Goal: Information Seeking & Learning: Find specific fact

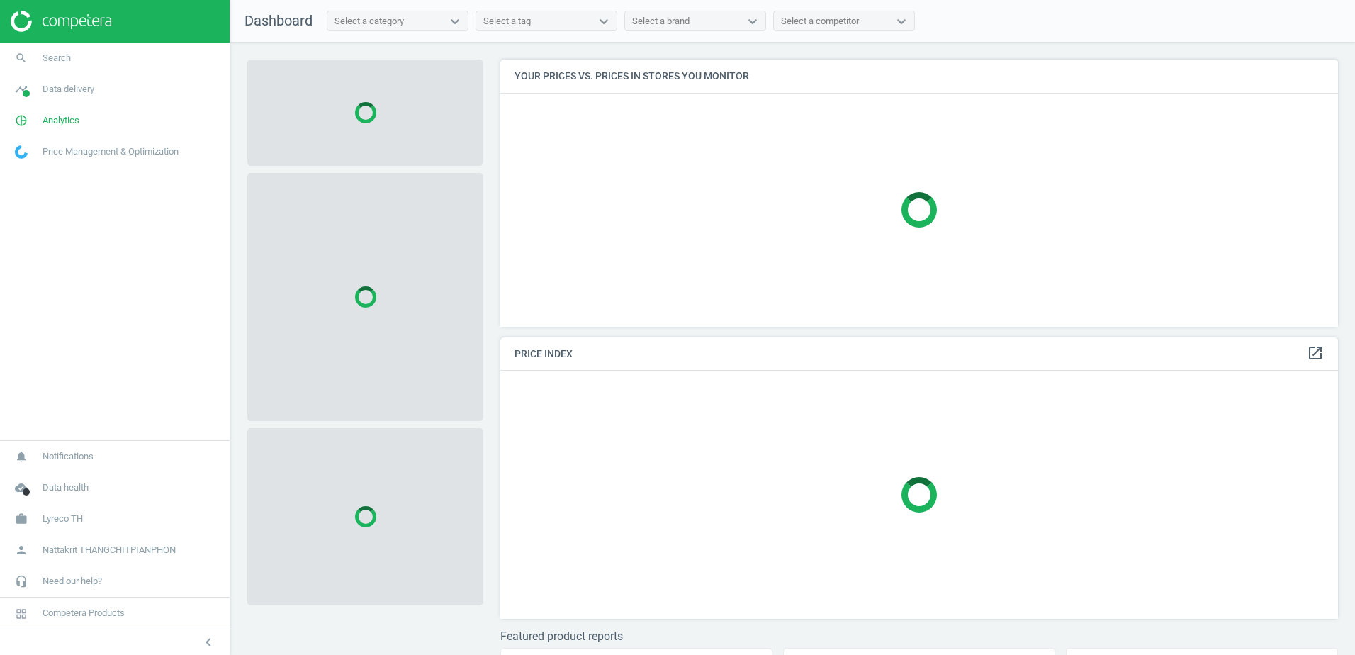
scroll to position [288, 849]
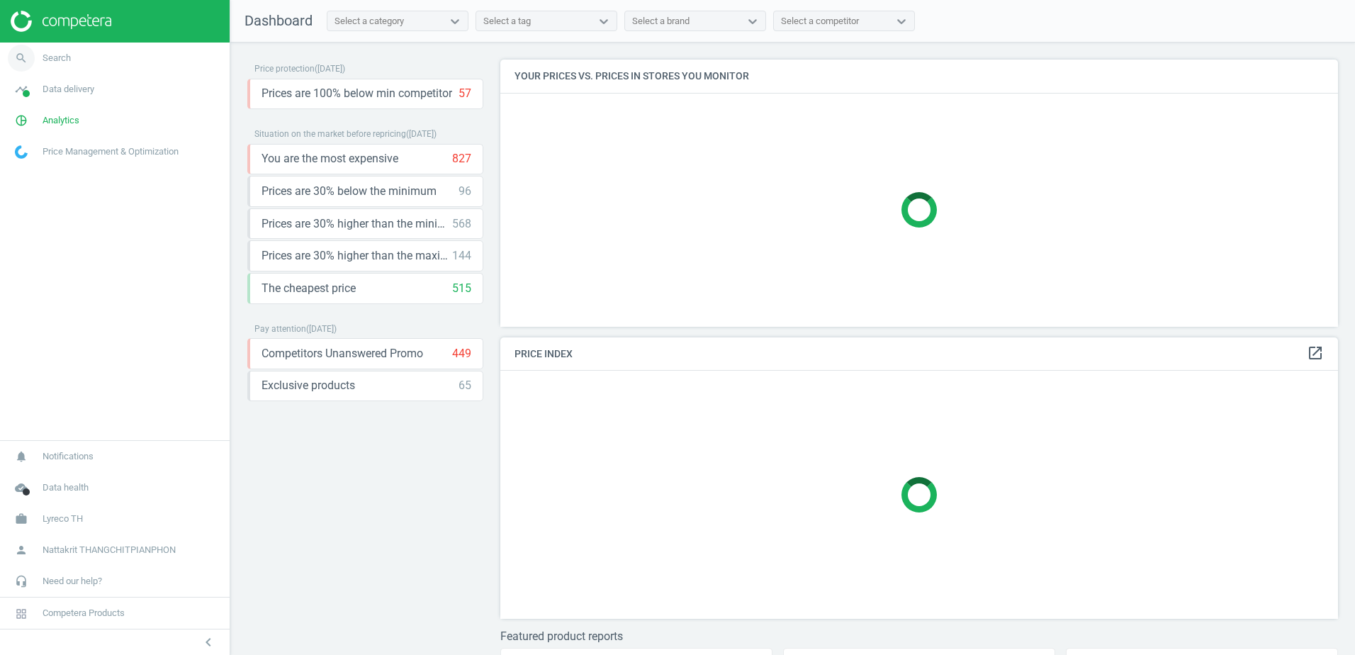
click at [156, 60] on link "search Search" at bounding box center [115, 58] width 230 height 31
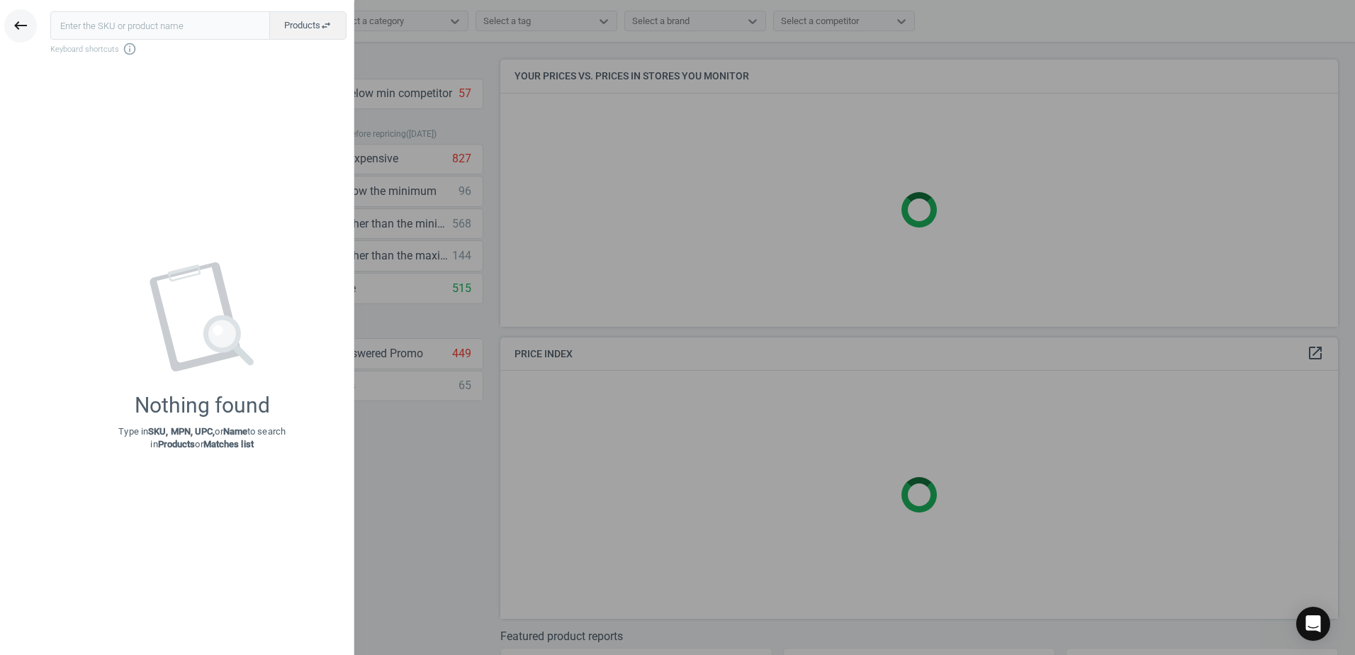
click at [11, 22] on button "keyboard_backspace" at bounding box center [20, 25] width 33 height 33
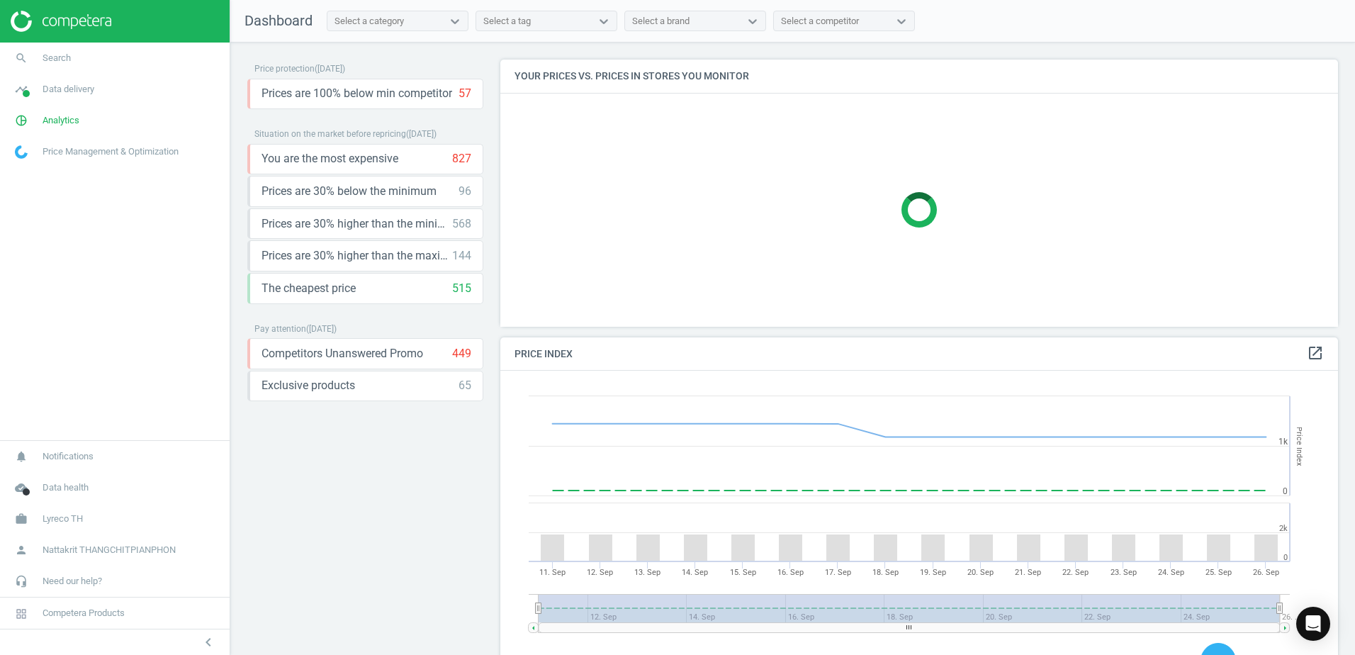
scroll to position [348, 849]
click at [23, 51] on icon "search" at bounding box center [21, 58] width 27 height 27
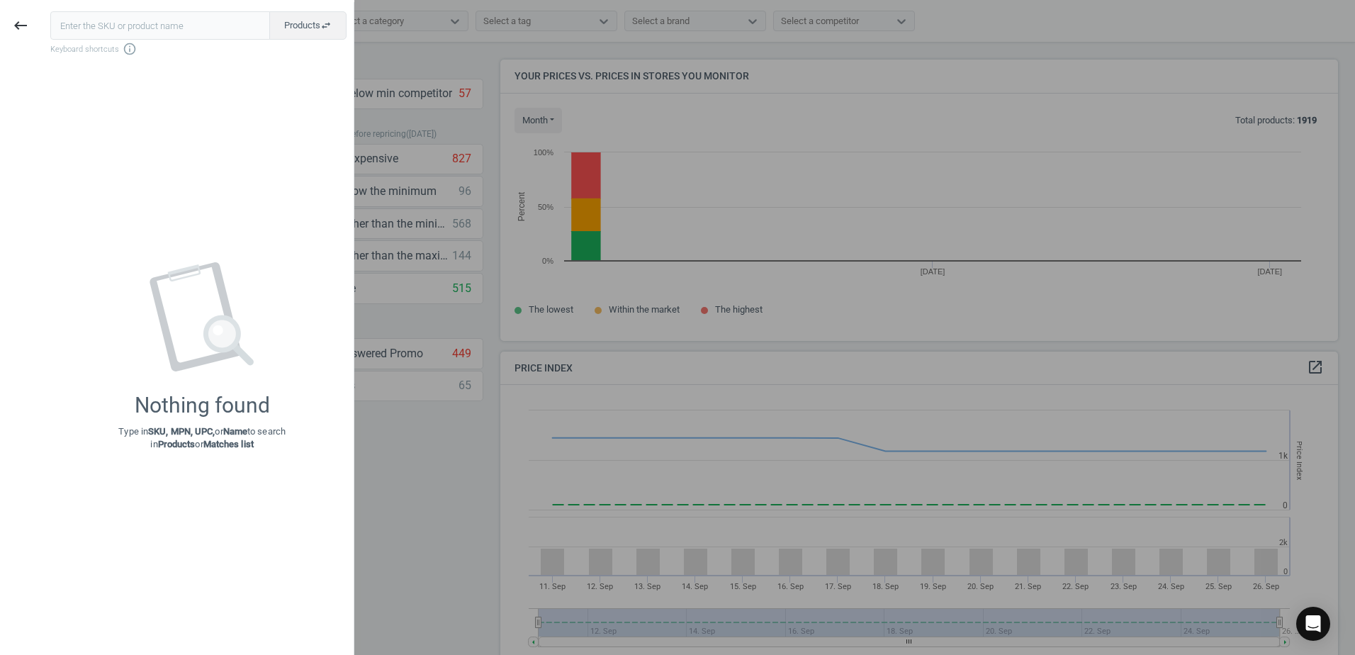
click at [23, 53] on div "keyboard_backspace" at bounding box center [20, 329] width 41 height 655
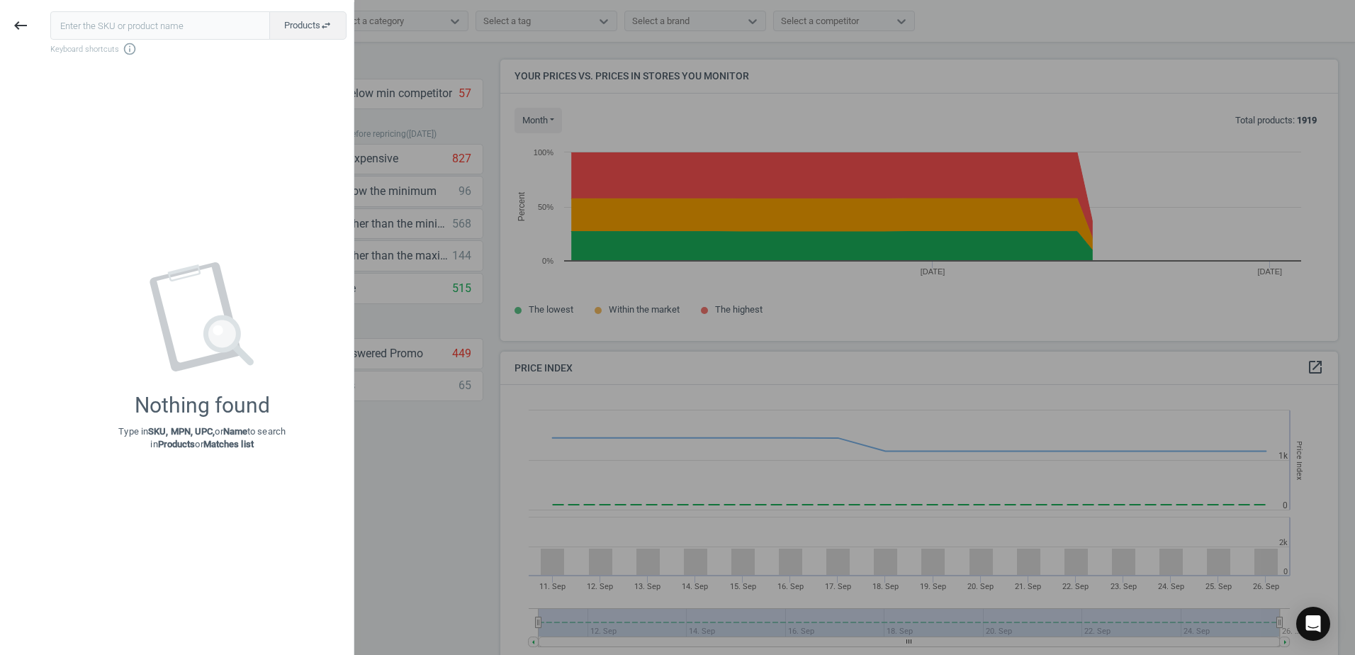
click at [25, 55] on div "keyboard_backspace" at bounding box center [20, 329] width 41 height 655
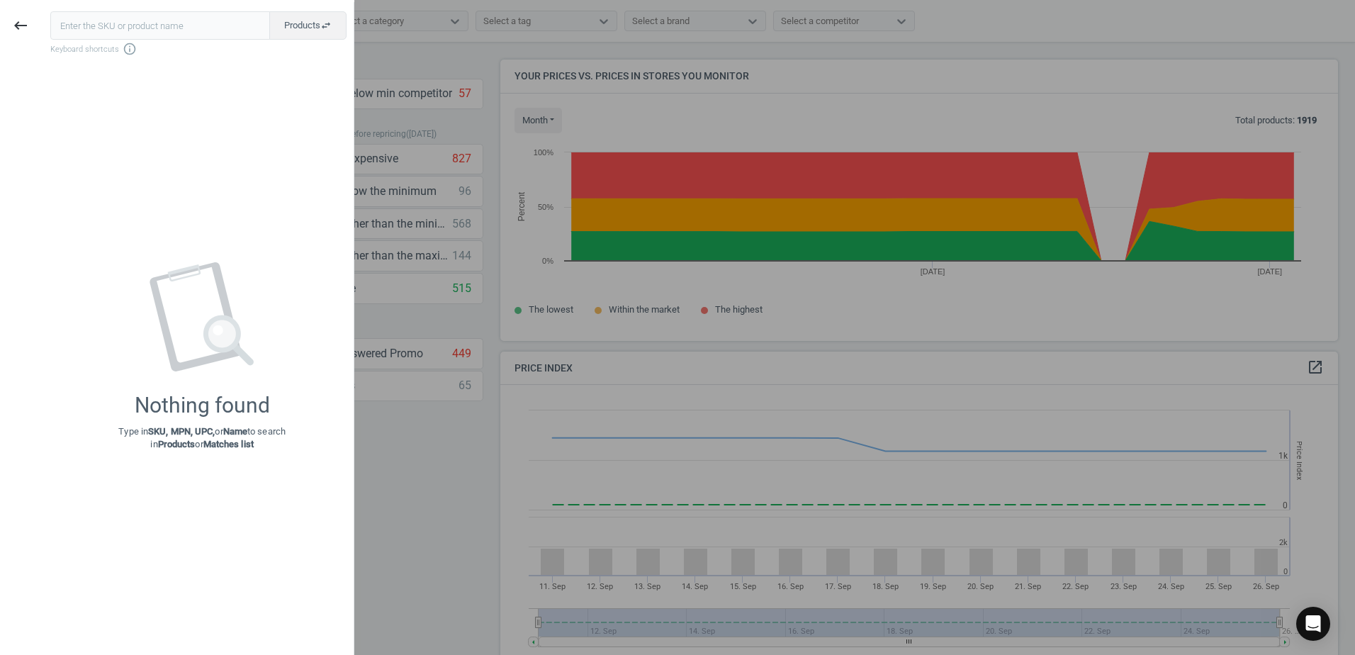
click at [53, 57] on div "Products swap_horiz Keyboard shortcuts info_outline Nothing found Type in SKU, …" at bounding box center [197, 329] width 312 height 655
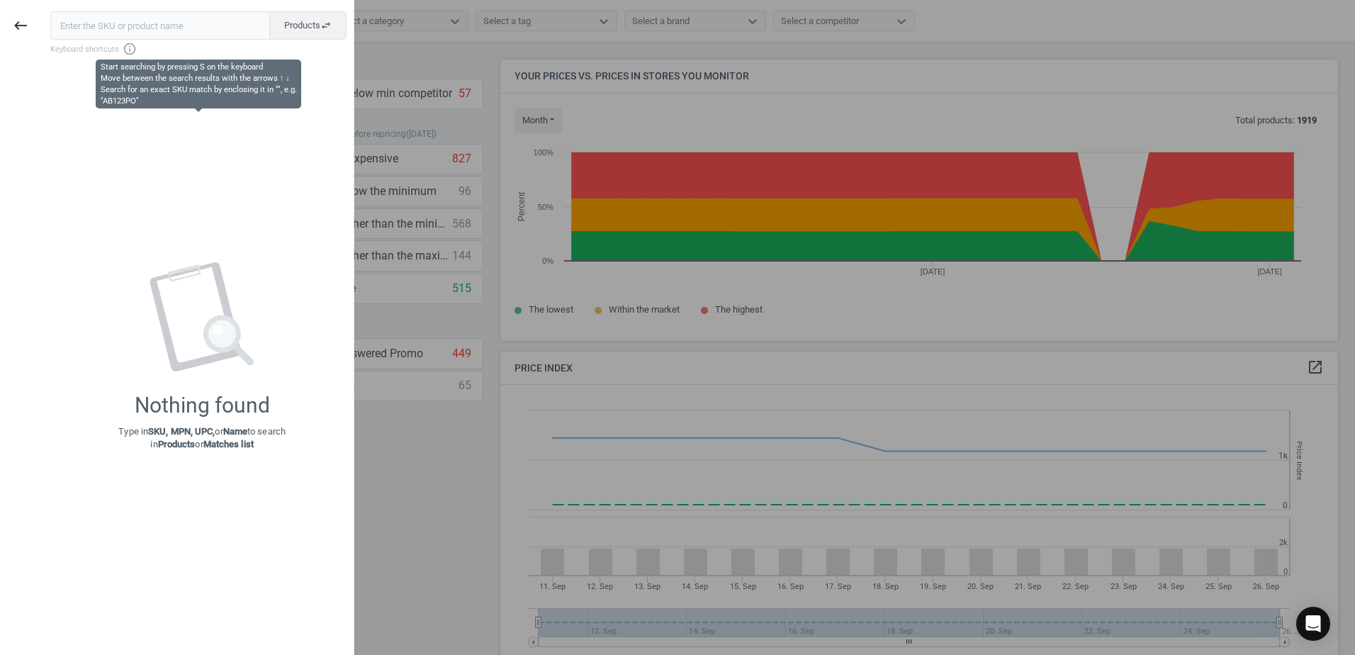
click at [303, 50] on span "Keyboard shortcuts info_outline" at bounding box center [198, 49] width 296 height 14
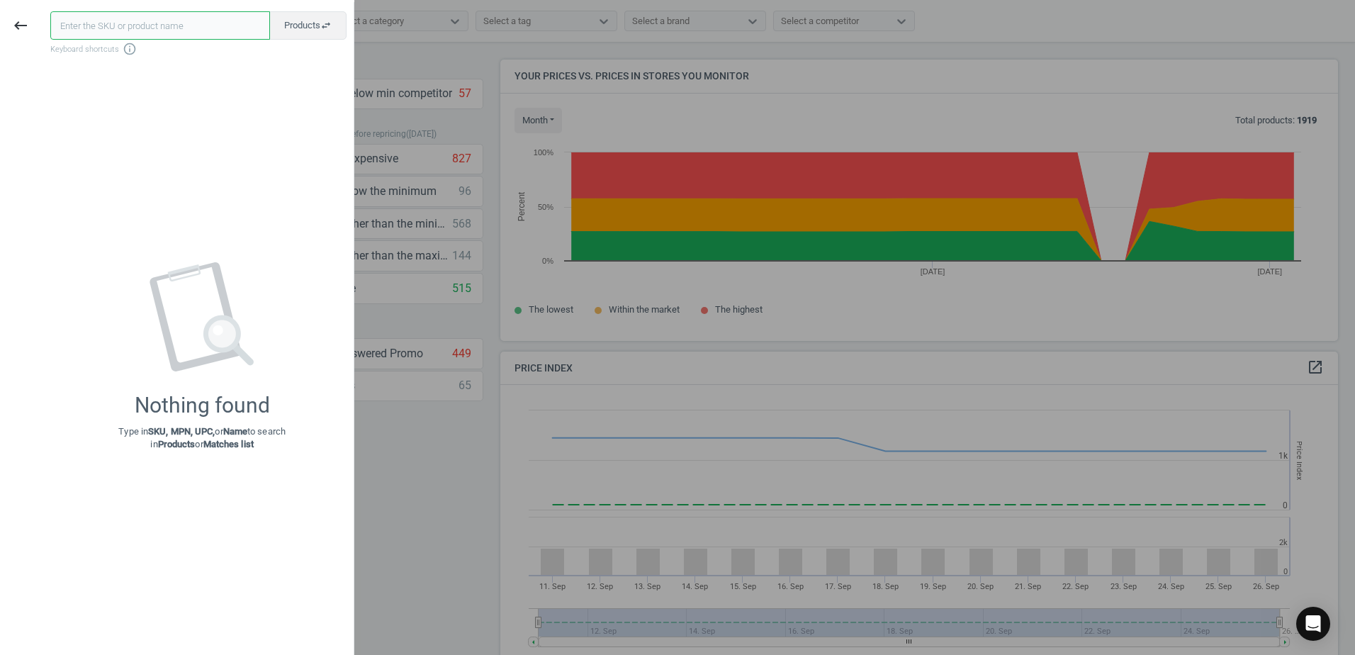
click at [164, 28] on input "text" at bounding box center [160, 25] width 220 height 28
paste input "4954547"
type input "4954547"
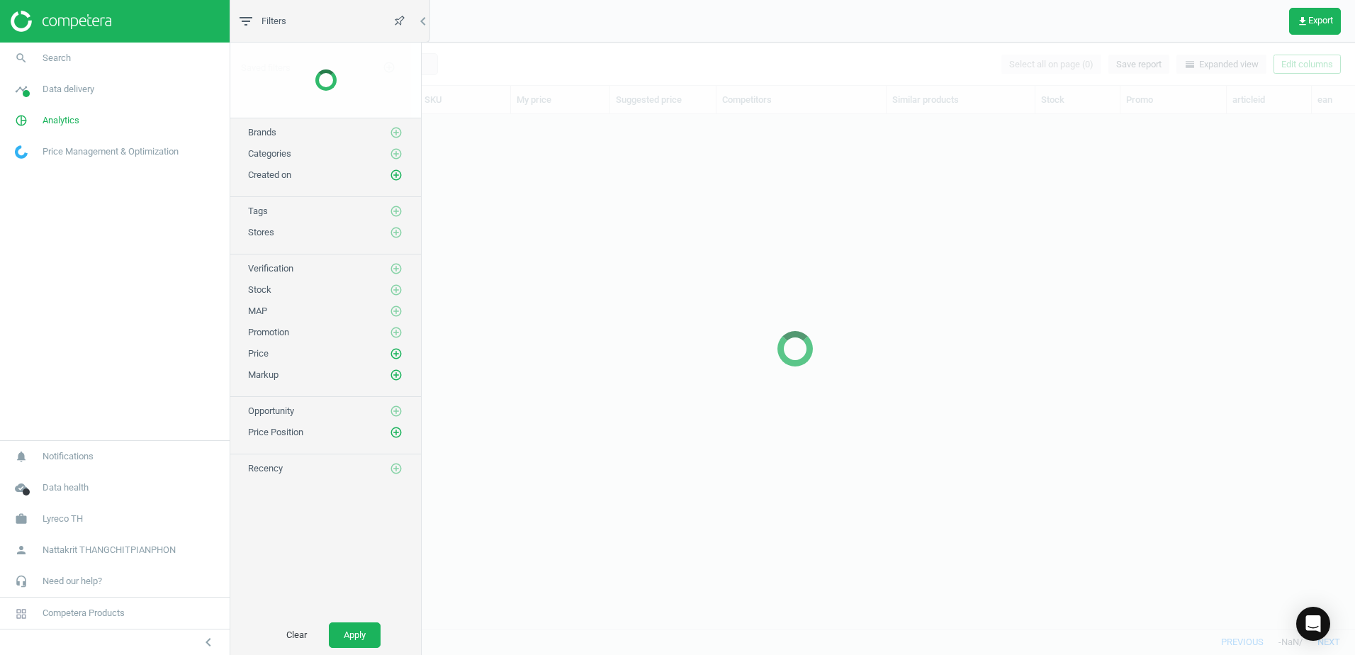
scroll to position [492, 1110]
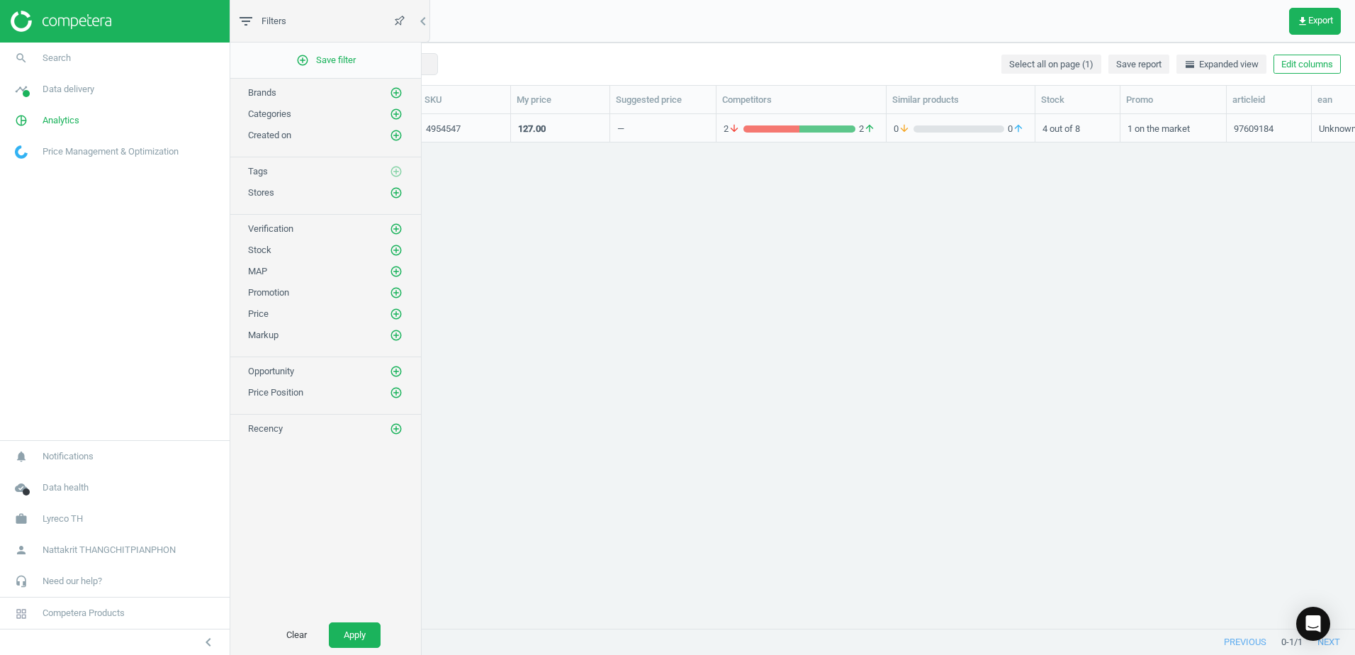
click at [653, 129] on div "—" at bounding box center [662, 127] width 91 height 25
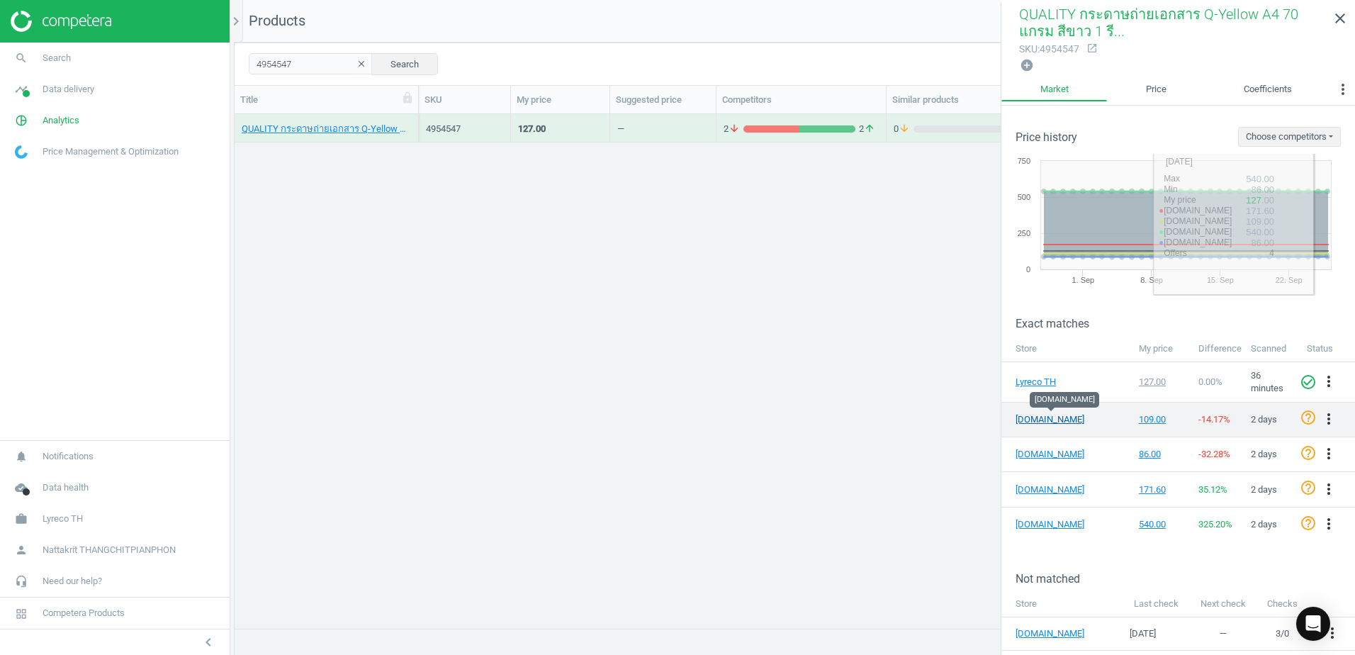
click at [1041, 420] on link "[DOMAIN_NAME]" at bounding box center [1050, 419] width 71 height 13
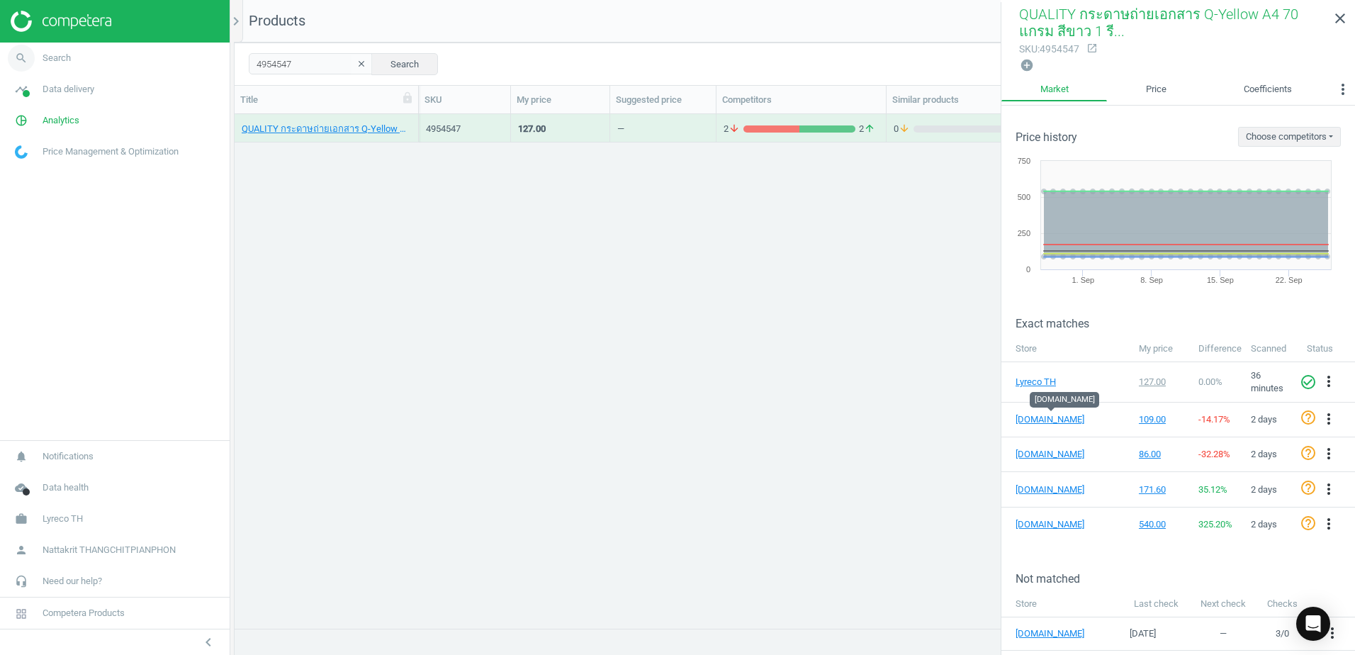
click at [150, 58] on link "search Search" at bounding box center [115, 58] width 230 height 31
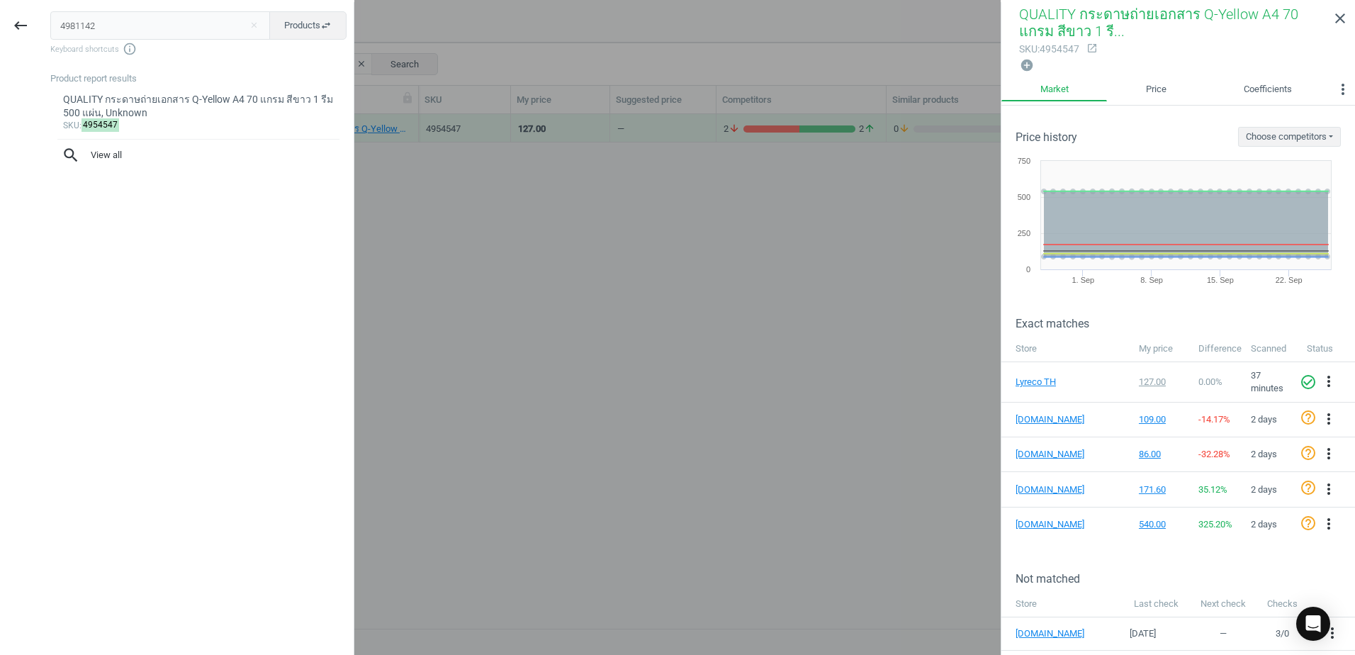
type input "4981142"
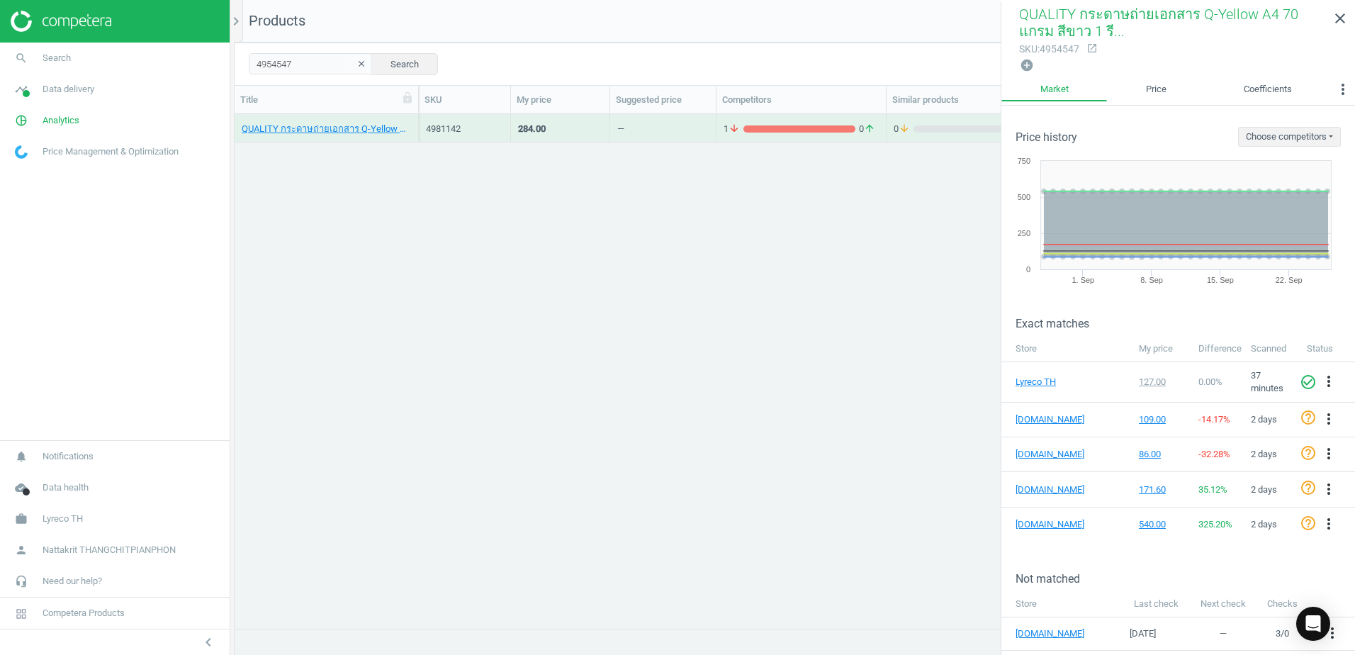
click at [670, 126] on div "—" at bounding box center [662, 127] width 91 height 25
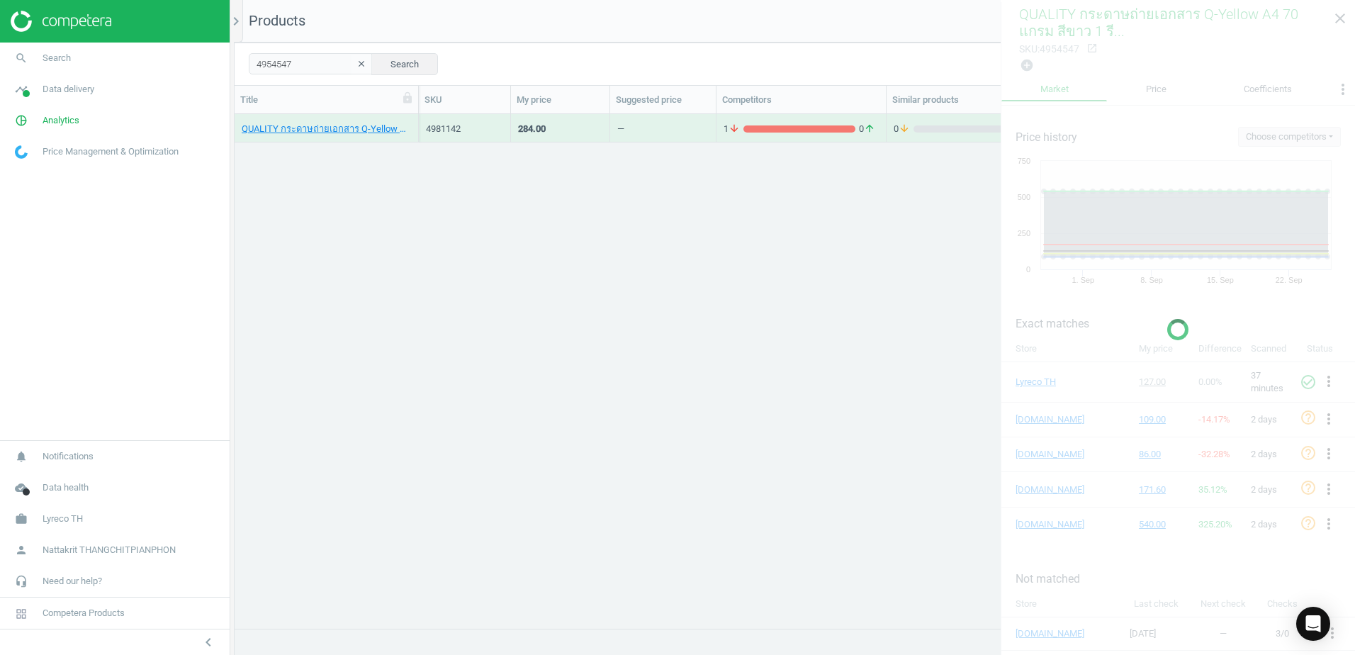
click at [670, 126] on div "—" at bounding box center [662, 127] width 91 height 25
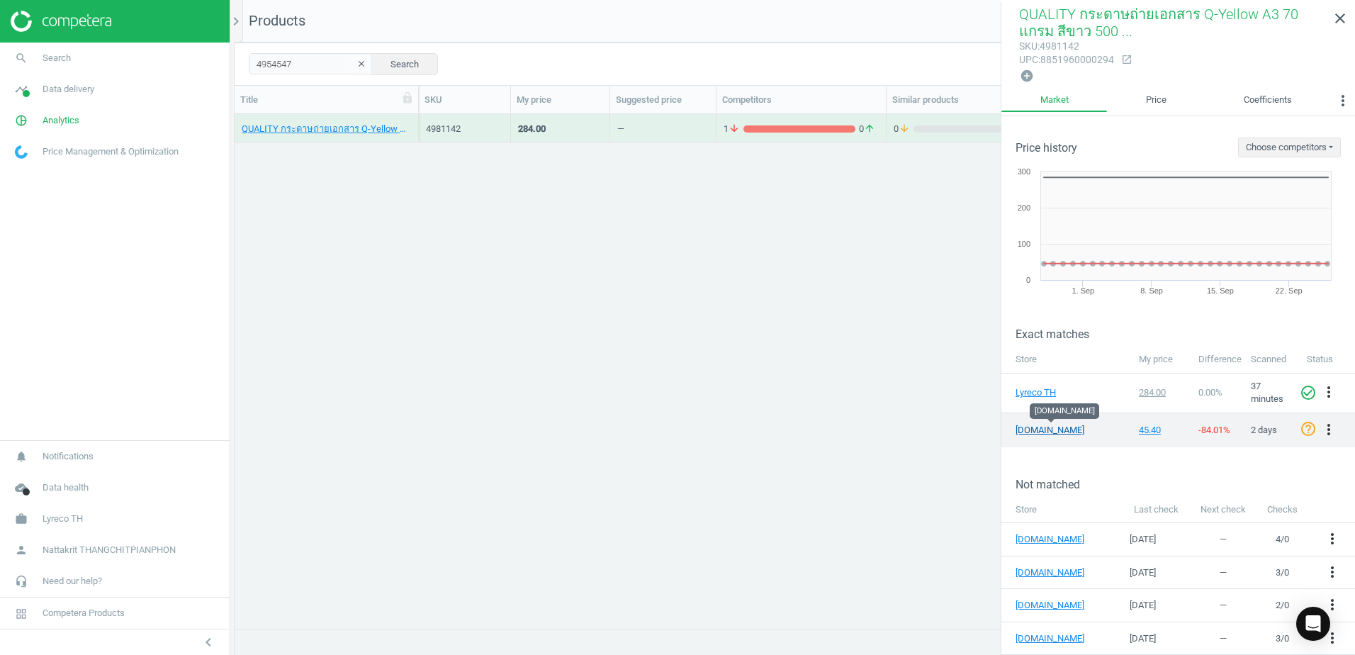
click at [1046, 430] on link "[DOMAIN_NAME]" at bounding box center [1050, 430] width 71 height 13
click at [1320, 424] on icon "more_vert" at bounding box center [1328, 429] width 17 height 17
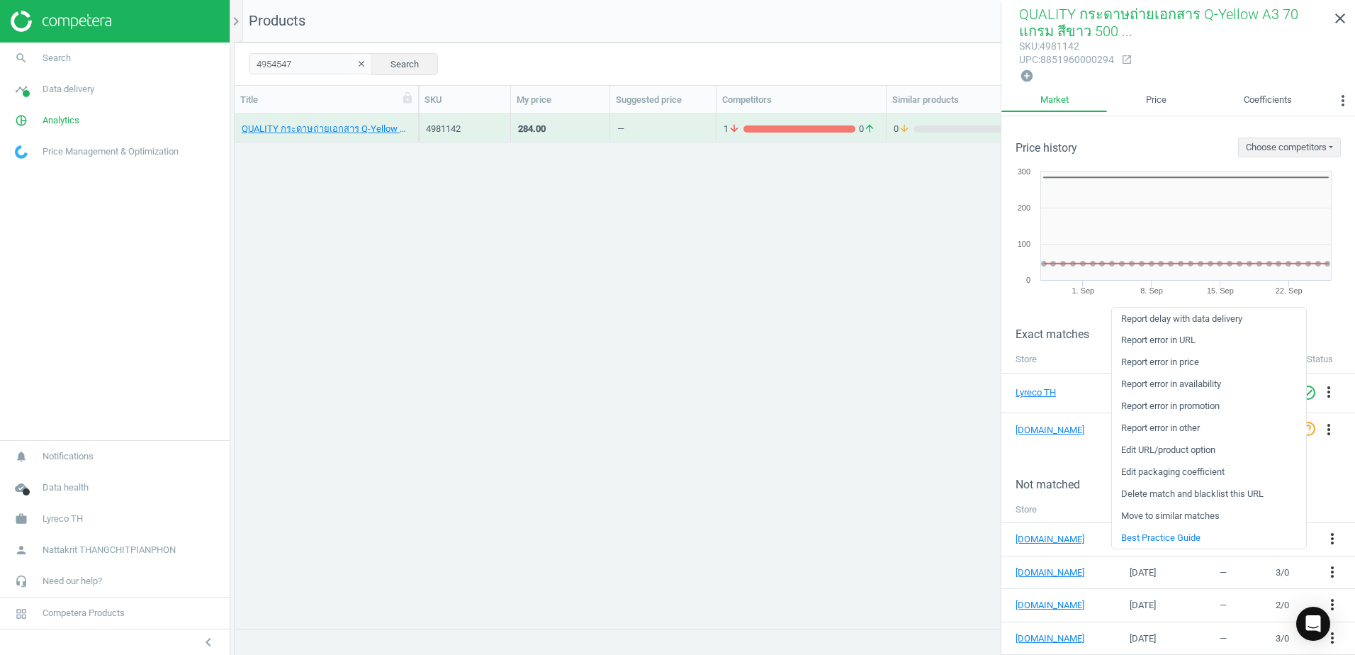
click at [1220, 471] on link "Edit packaging coefficient" at bounding box center [1209, 472] width 194 height 22
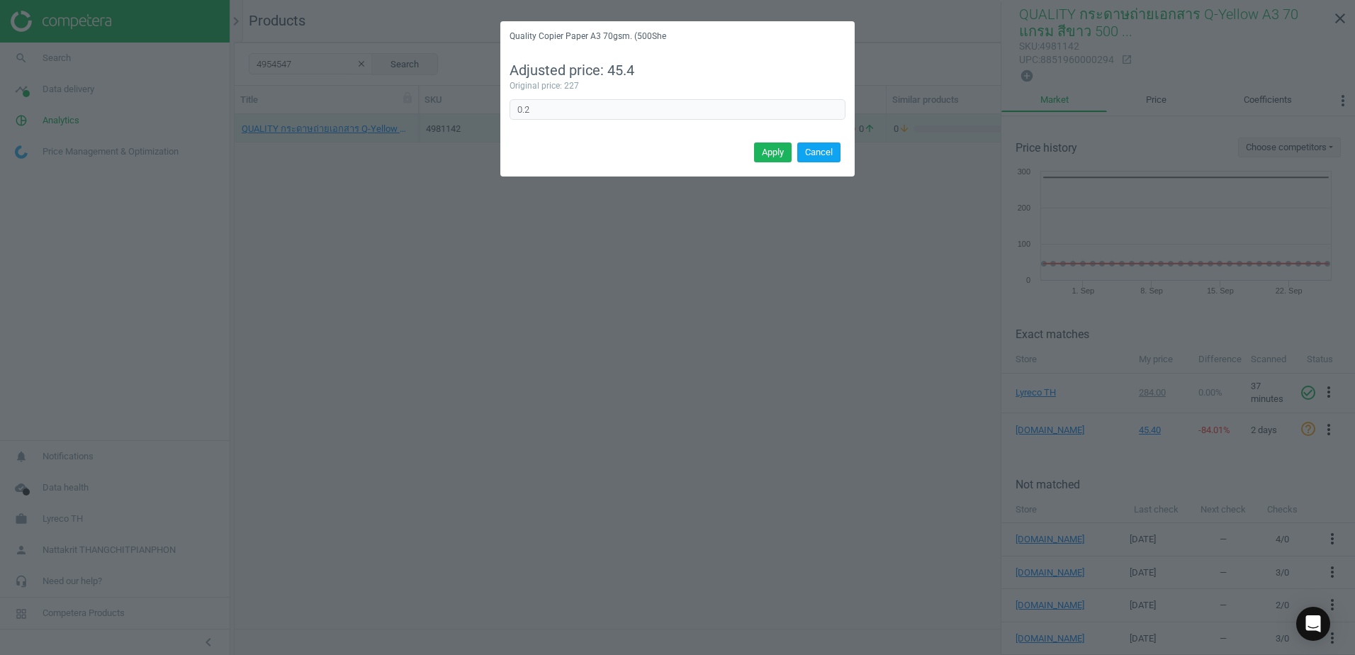
click at [832, 154] on button "Cancel" at bounding box center [818, 152] width 43 height 20
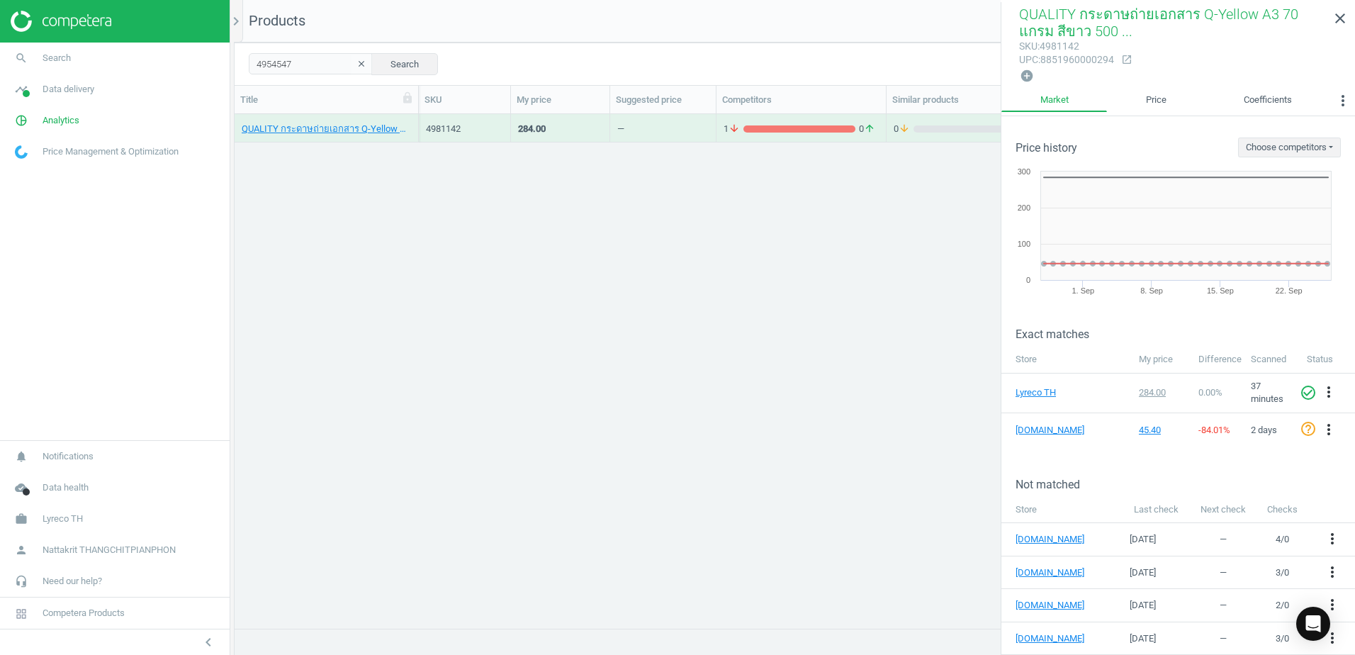
click at [750, 415] on div "QUALITY กระดาษถ่ายเอกสาร Q-Yellow A3 70 แกรม สีขาว 500 แผ่น/รีม, 8851960000294 …" at bounding box center [795, 365] width 1120 height 503
click at [871, 196] on div "QUALITY กระดาษถ่ายเอกสาร Q-Yellow A3 70 แกรม สีขาว 500 แผ่น/รีม, 8851960000294 …" at bounding box center [795, 365] width 1120 height 503
click at [1142, 430] on div "45.40" at bounding box center [1162, 430] width 46 height 13
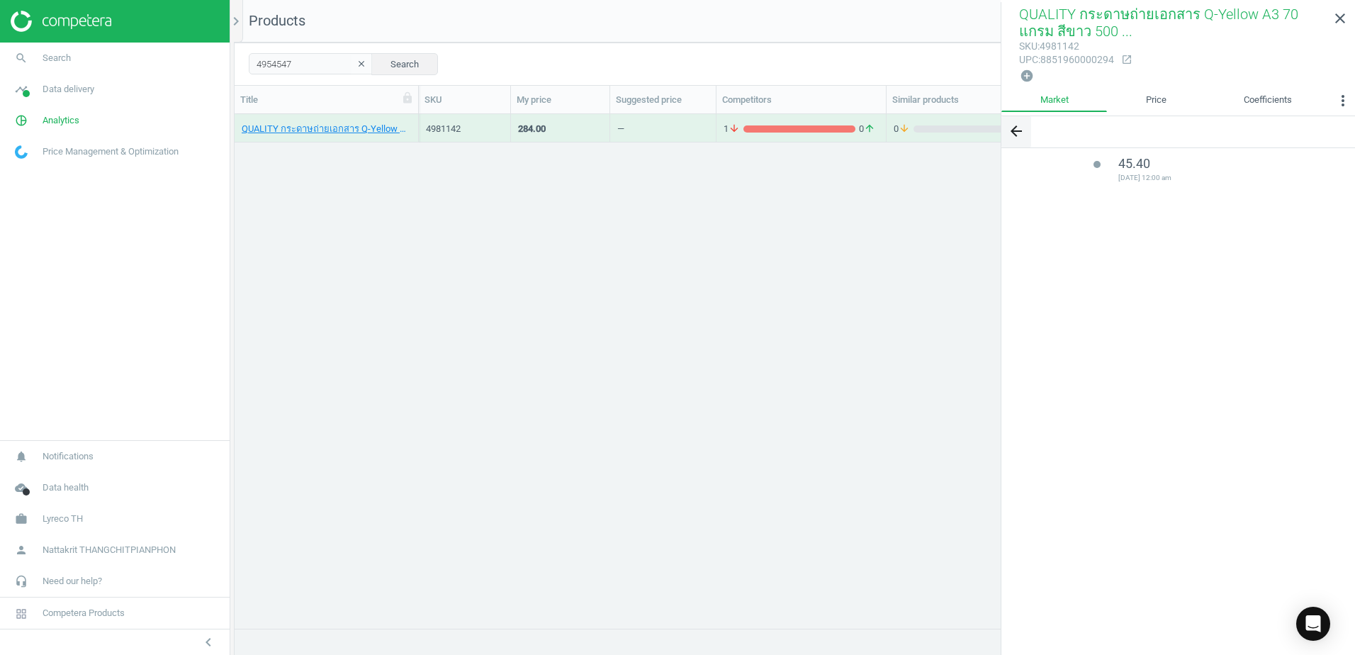
click at [1016, 134] on icon "arrow_back" at bounding box center [1016, 131] width 17 height 17
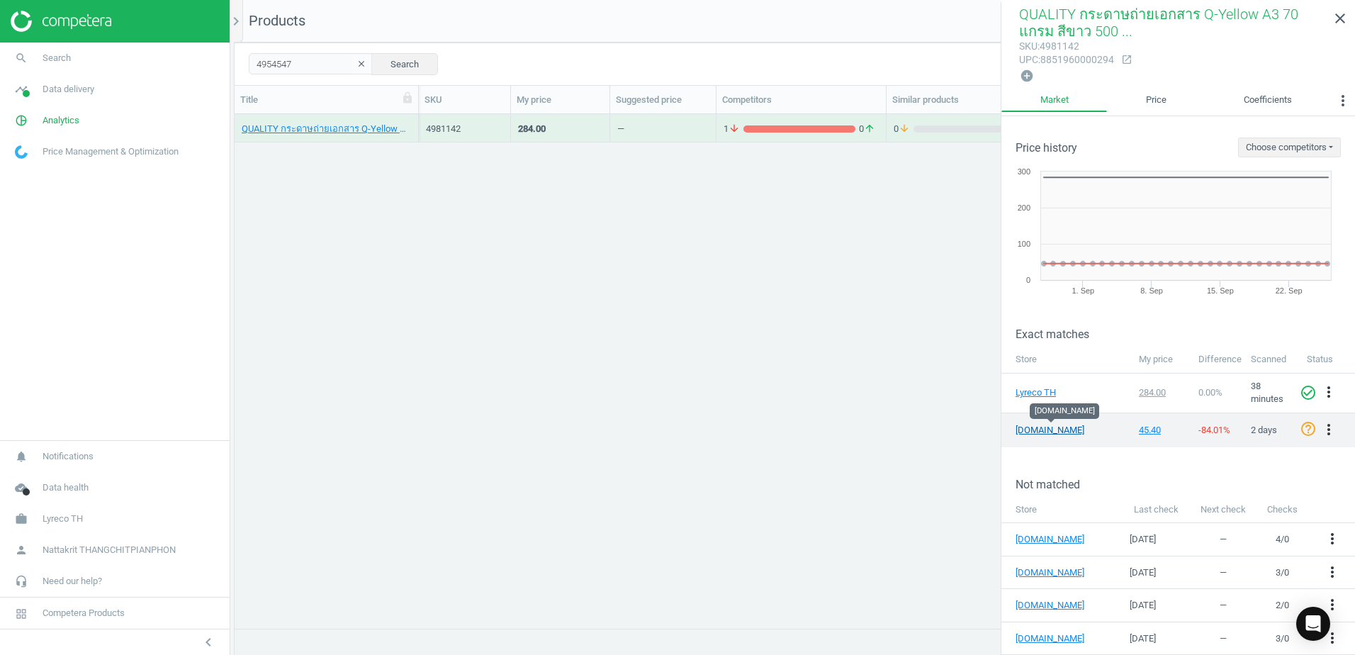
click at [1047, 434] on link "[DOMAIN_NAME]" at bounding box center [1050, 430] width 71 height 13
click at [1320, 424] on icon "more_vert" at bounding box center [1328, 429] width 17 height 17
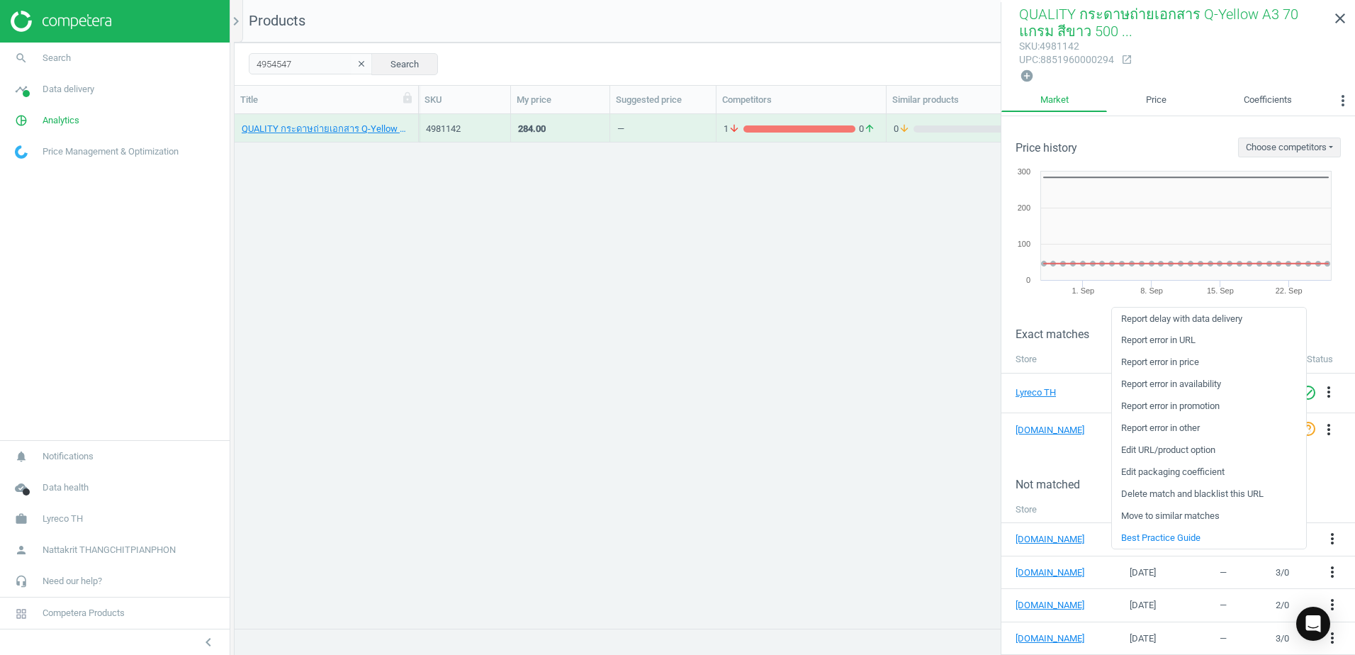
click at [1212, 470] on link "Edit packaging coefficient" at bounding box center [1209, 472] width 194 height 22
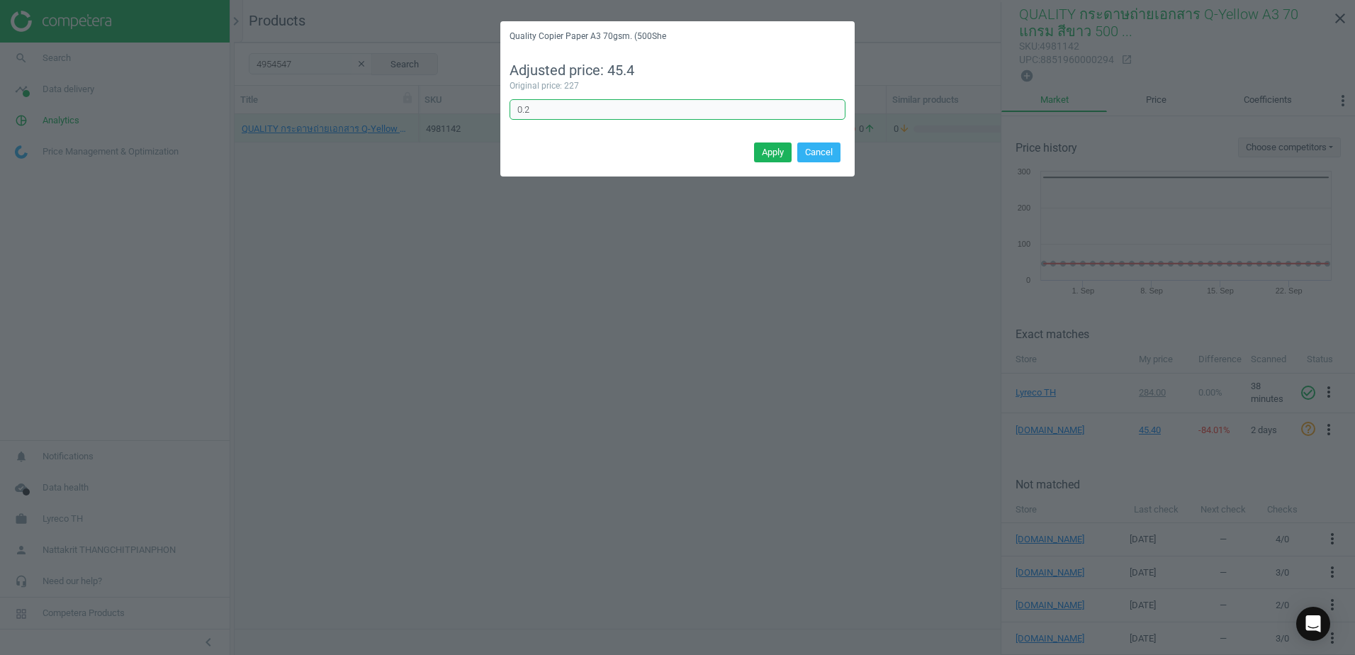
drag, startPoint x: 731, startPoint y: 105, endPoint x: 478, endPoint y: 108, distance: 252.3
click at [478, 108] on div "Quality Copier Paper A3 70gsm. (500She Adjusted price: 45.4 Original price: 227…" at bounding box center [677, 327] width 1355 height 655
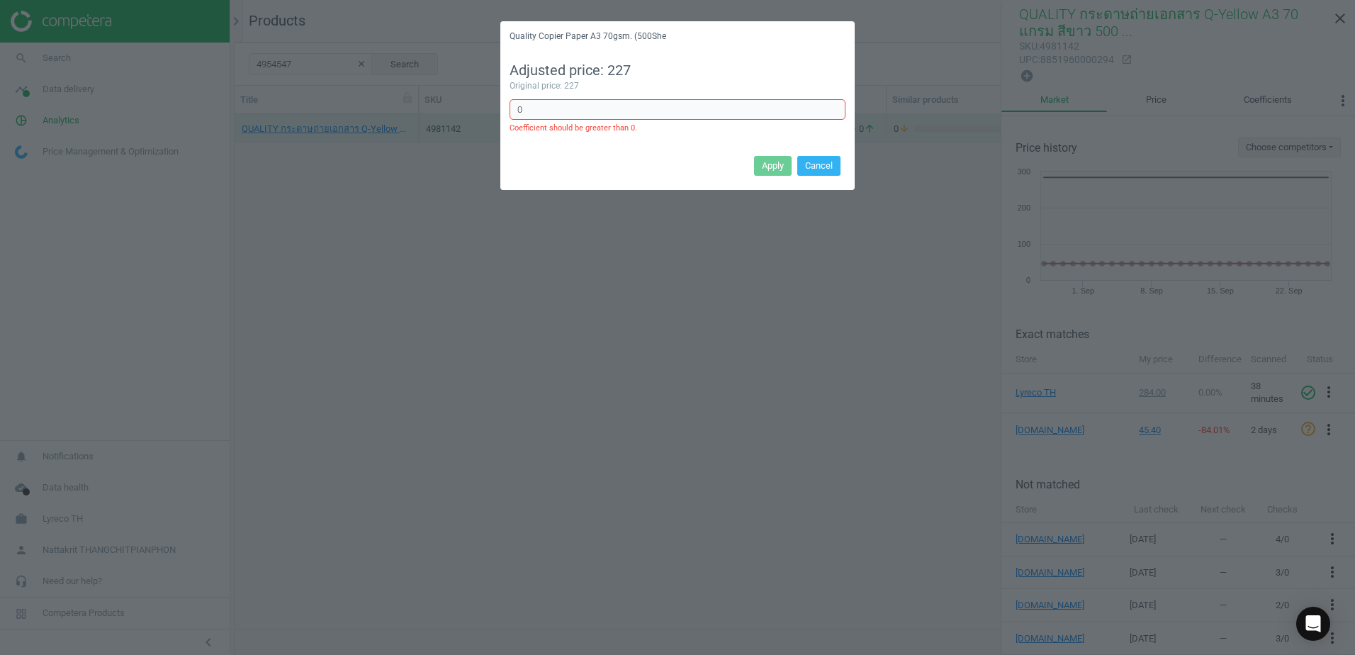
type input "0"
click at [685, 73] on div "Adjusted price: 227" at bounding box center [677, 71] width 336 height 20
click at [718, 115] on input "0" at bounding box center [677, 109] width 336 height 21
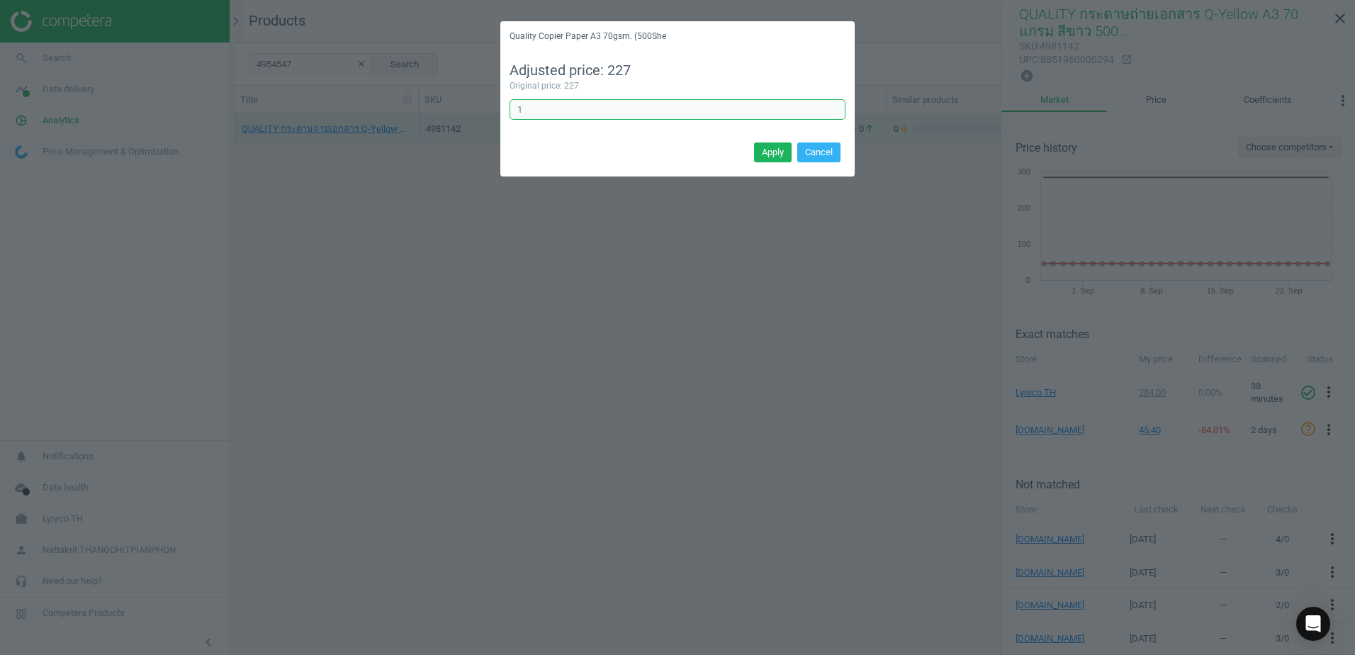
type input "1"
click at [765, 152] on button "Apply" at bounding box center [773, 152] width 38 height 20
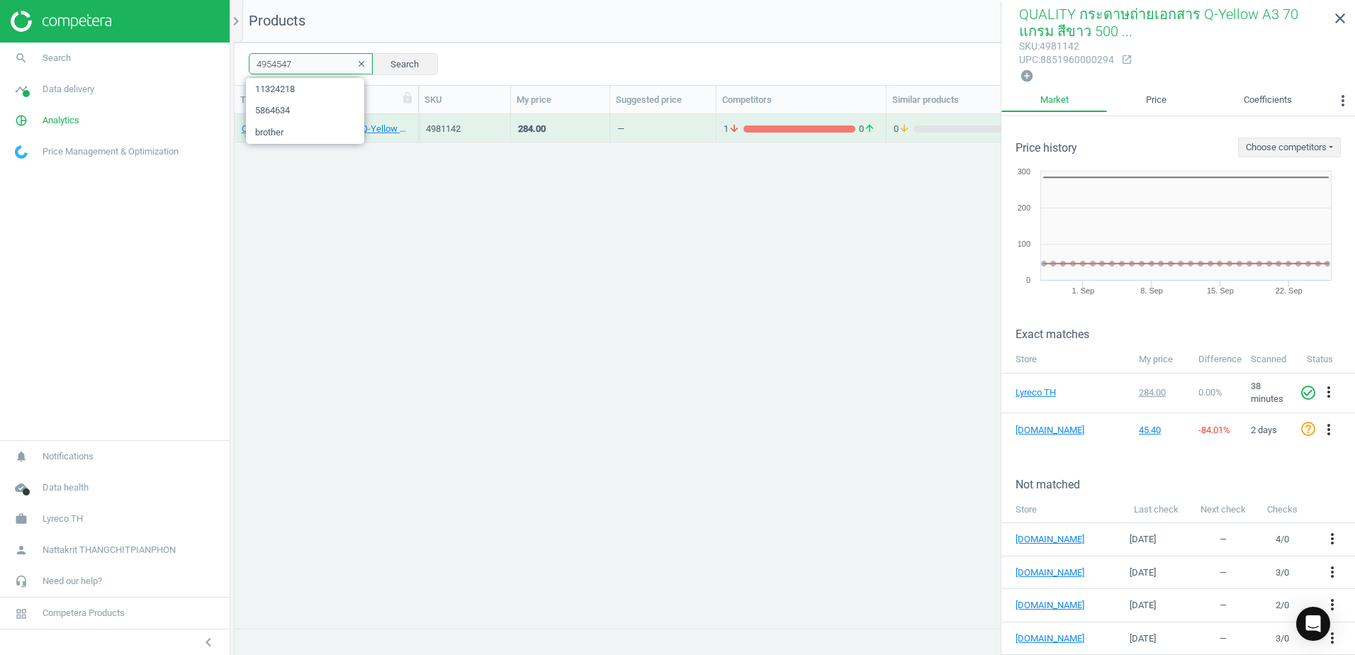
click at [293, 60] on input "4954547" at bounding box center [311, 63] width 124 height 21
paste input "25"
click at [1326, 20] on link "close" at bounding box center [1340, 19] width 30 height 30
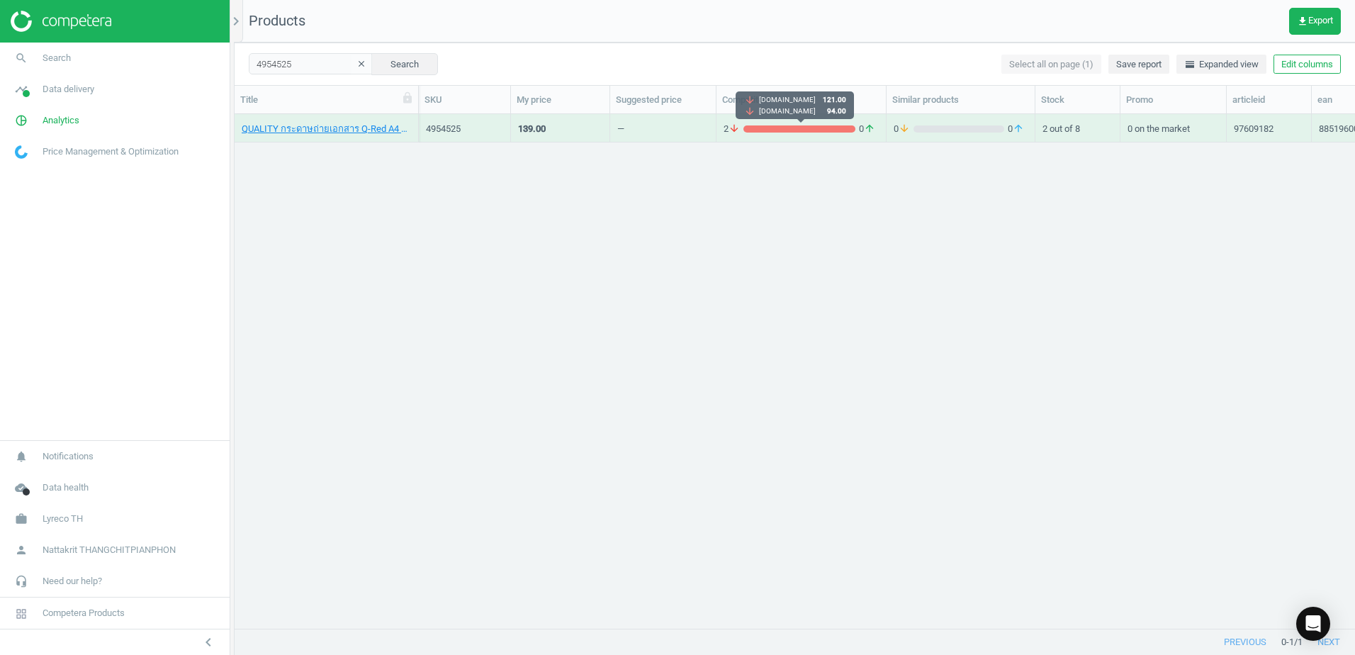
click at [778, 128] on div "grid" at bounding box center [799, 128] width 112 height 7
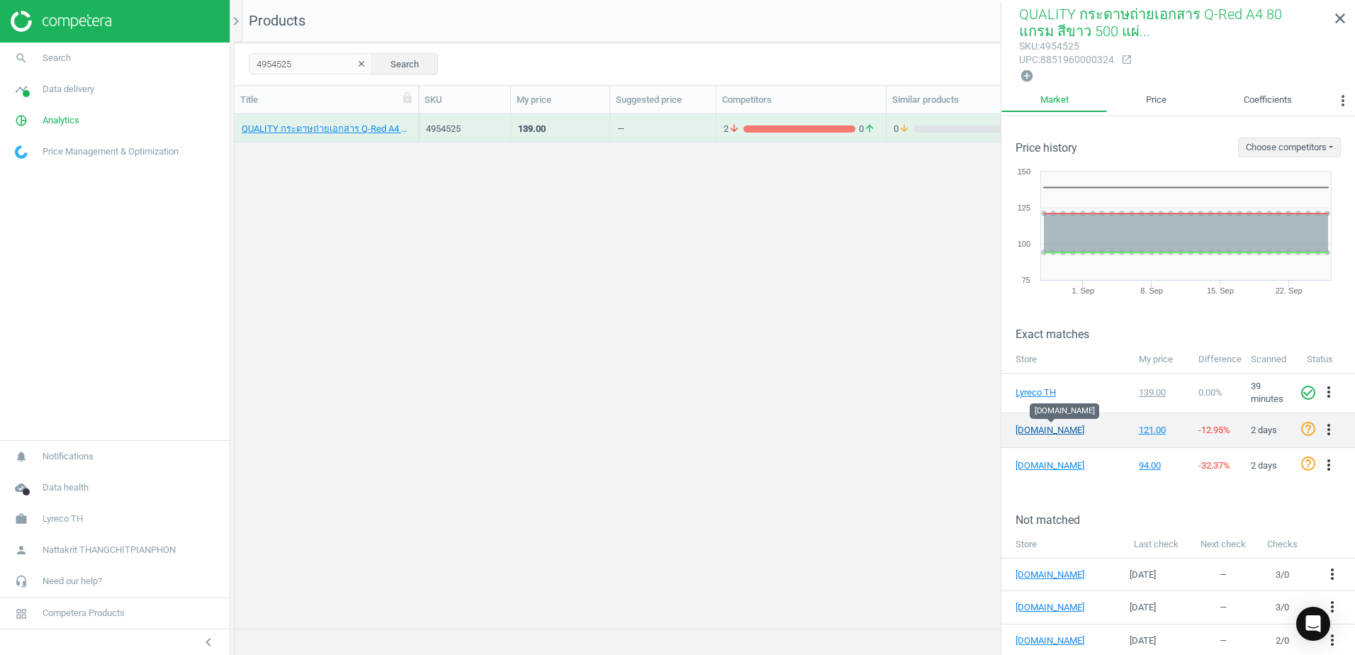
click at [1036, 424] on link "[DOMAIN_NAME]" at bounding box center [1050, 430] width 71 height 13
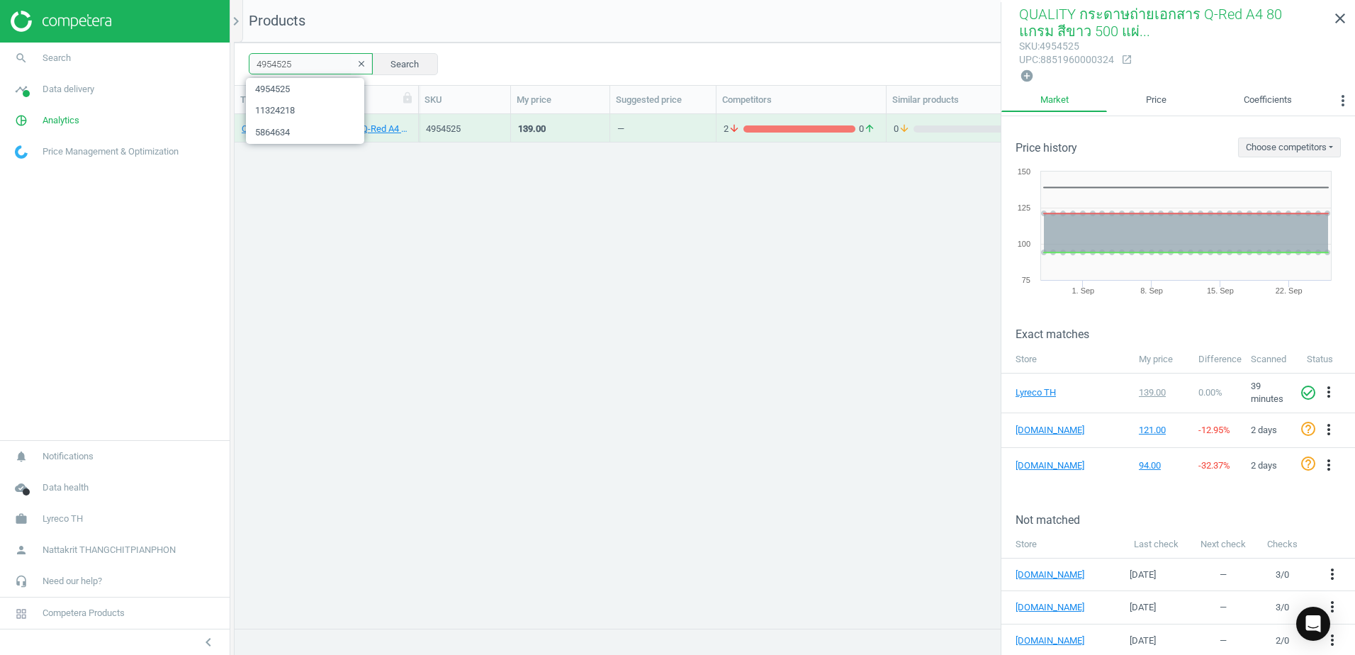
click at [312, 62] on input "4954525" at bounding box center [311, 63] width 124 height 21
paste input "2807171"
type input "2807171"
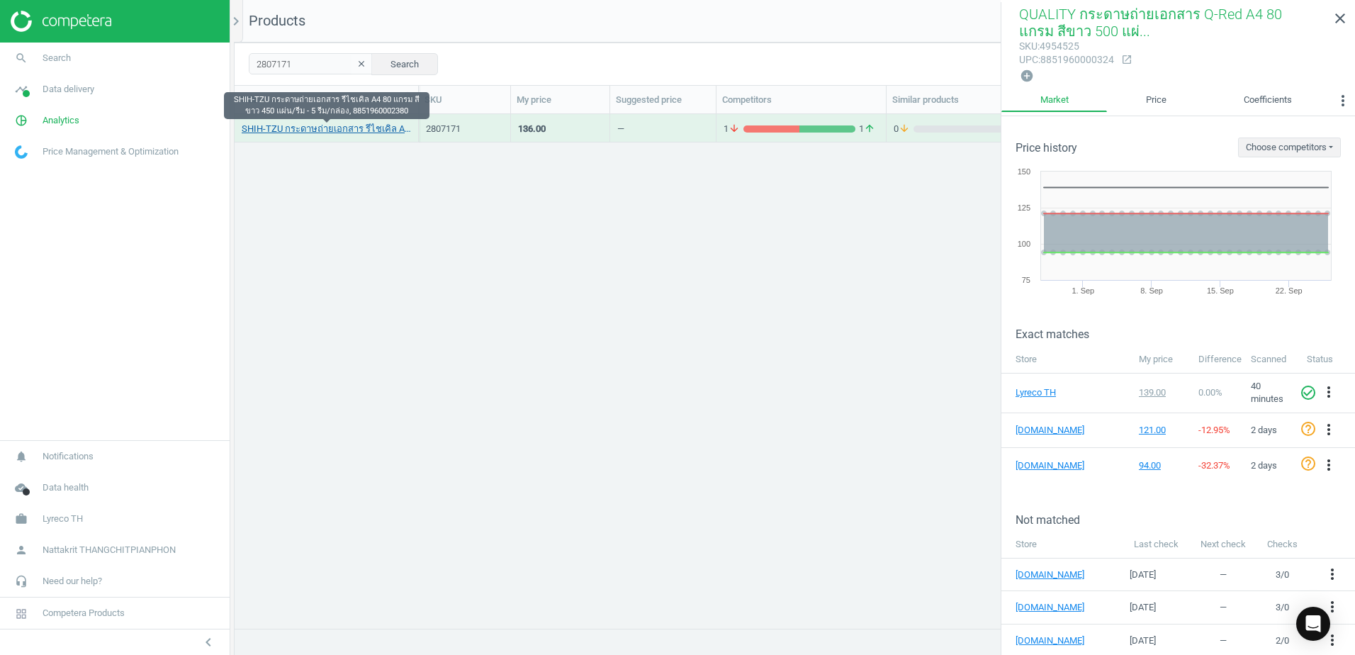
click at [336, 125] on link "SHIH-TZU กระดาษถ่ายเอกสาร รีไชเคิล A4 80 แกรม สีขาว 450 แผ่น/รีม - 5 รีม/กล่อง,…" at bounding box center [326, 129] width 169 height 13
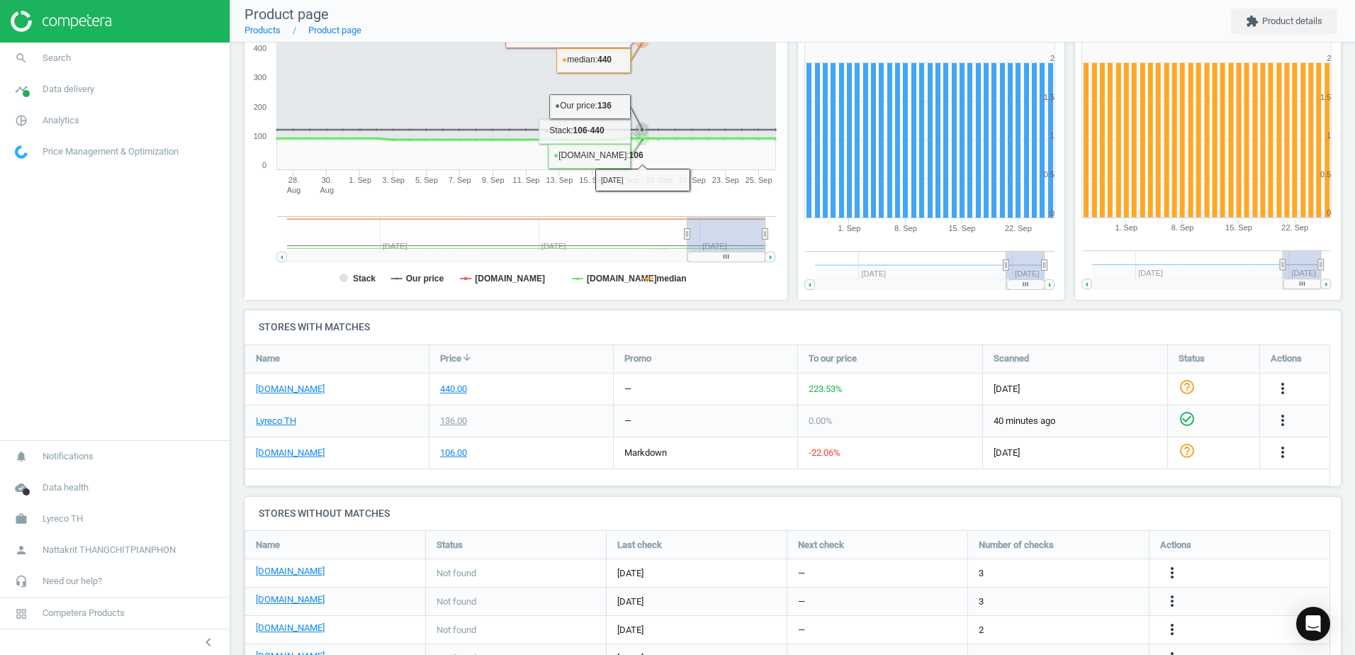
scroll to position [213, 0]
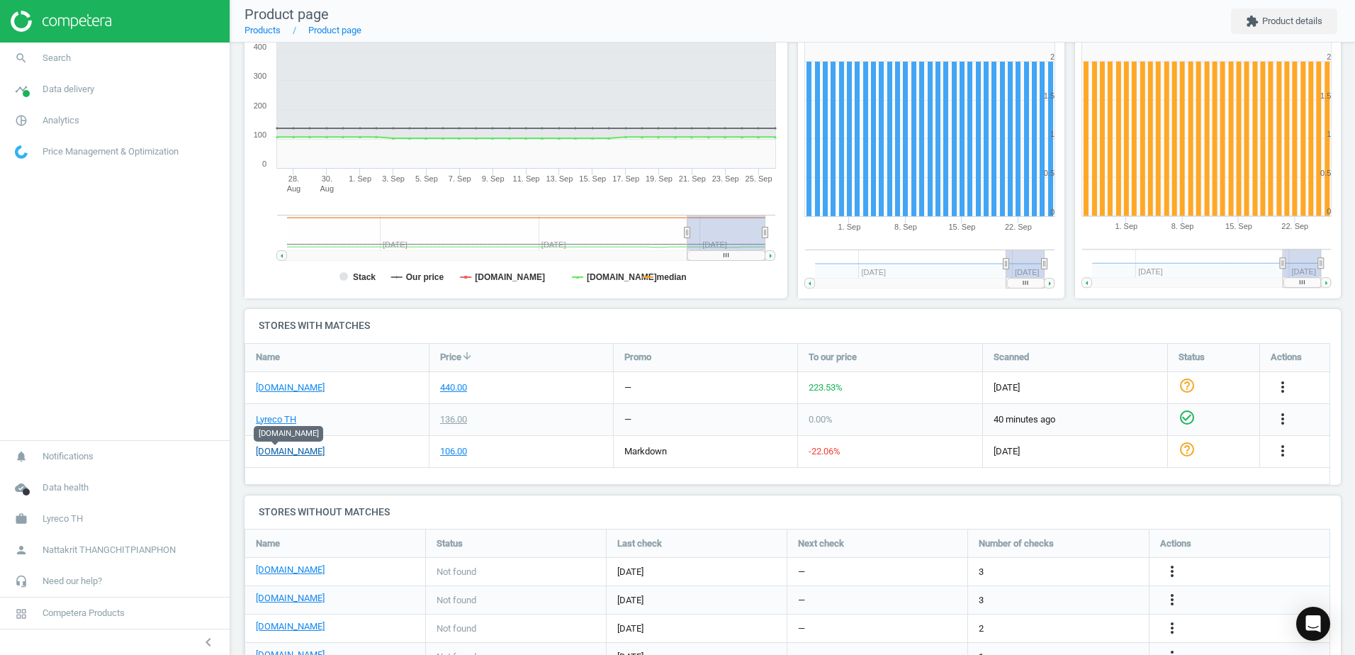
click at [288, 452] on link "[DOMAIN_NAME]" at bounding box center [290, 451] width 69 height 13
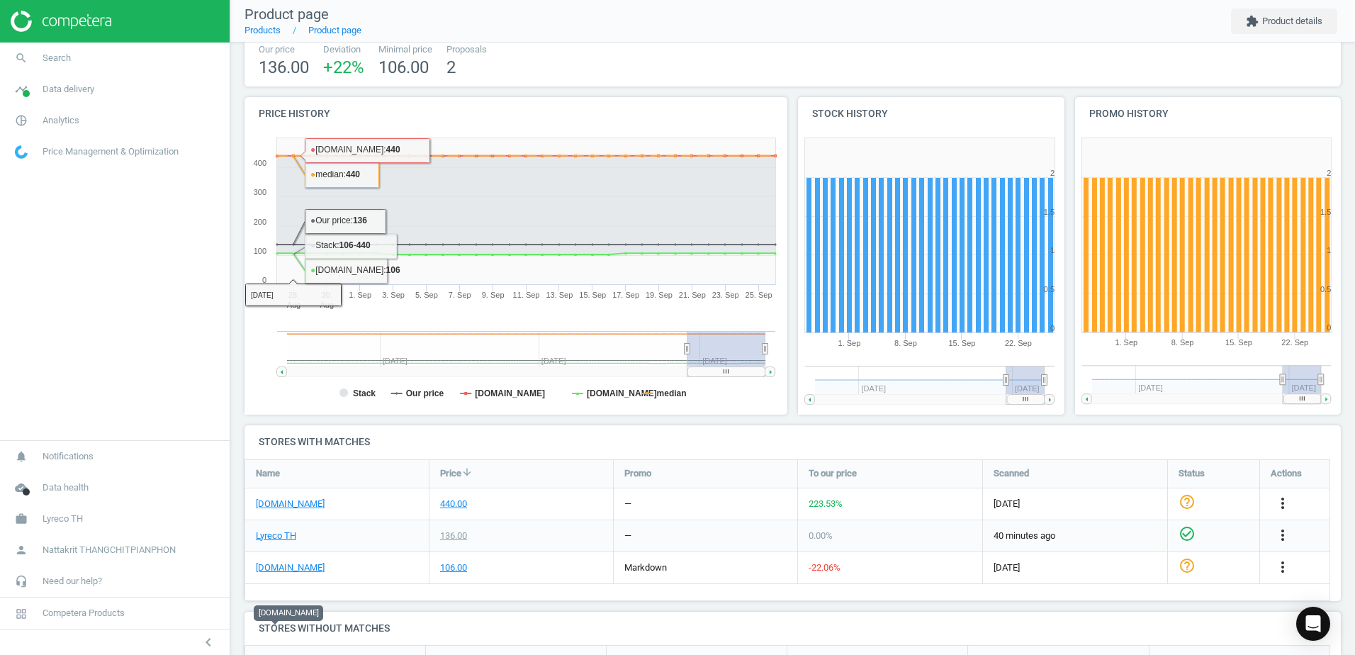
scroll to position [0, 0]
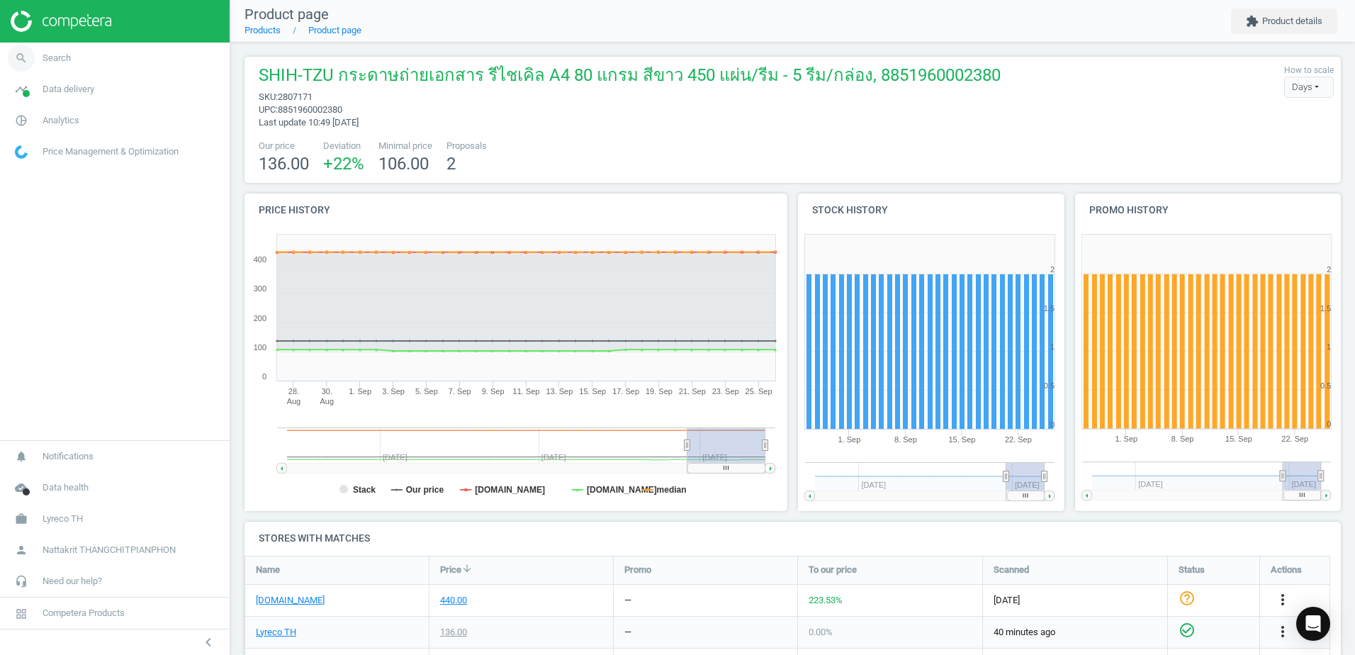
click at [95, 59] on link "search Search" at bounding box center [115, 58] width 230 height 31
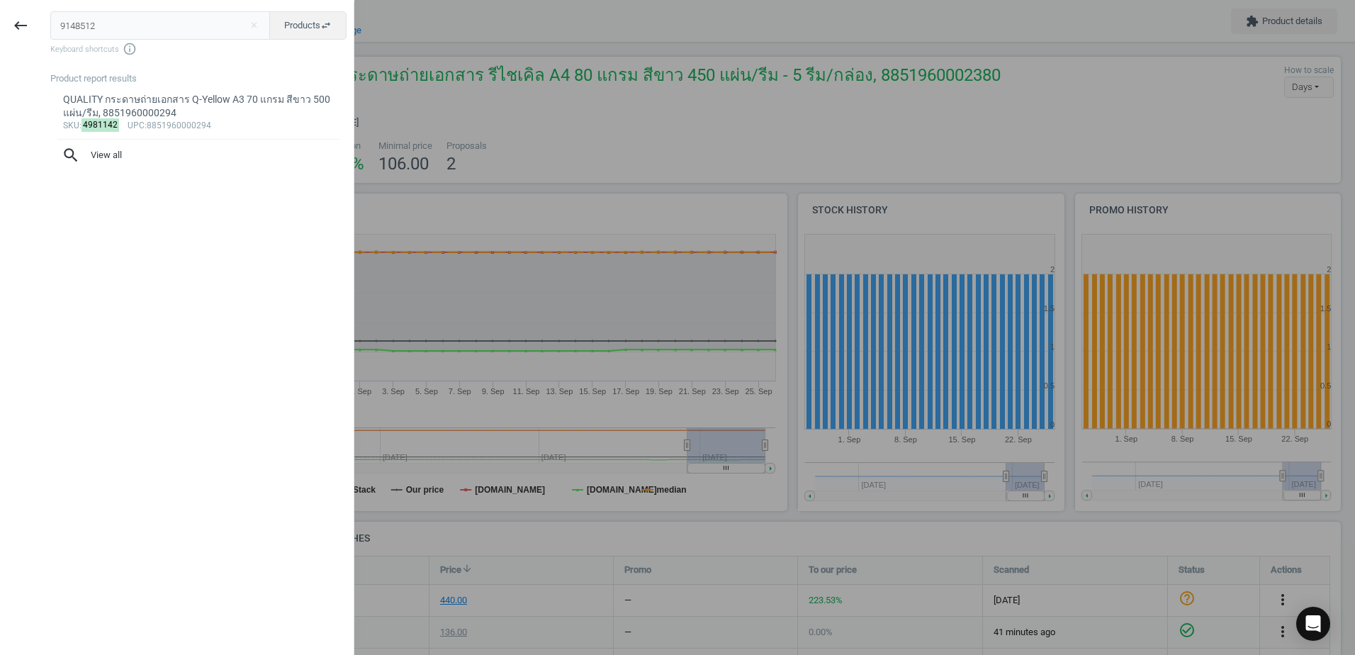
type input "9148512"
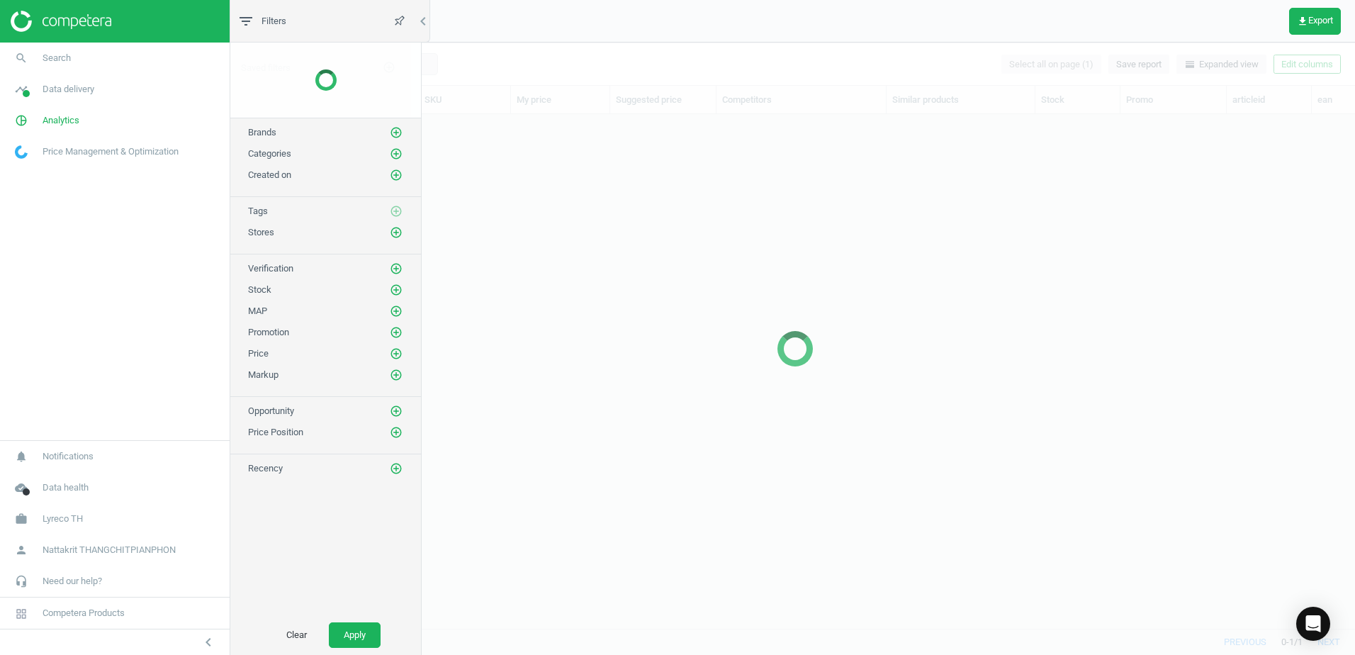
scroll to position [492, 1110]
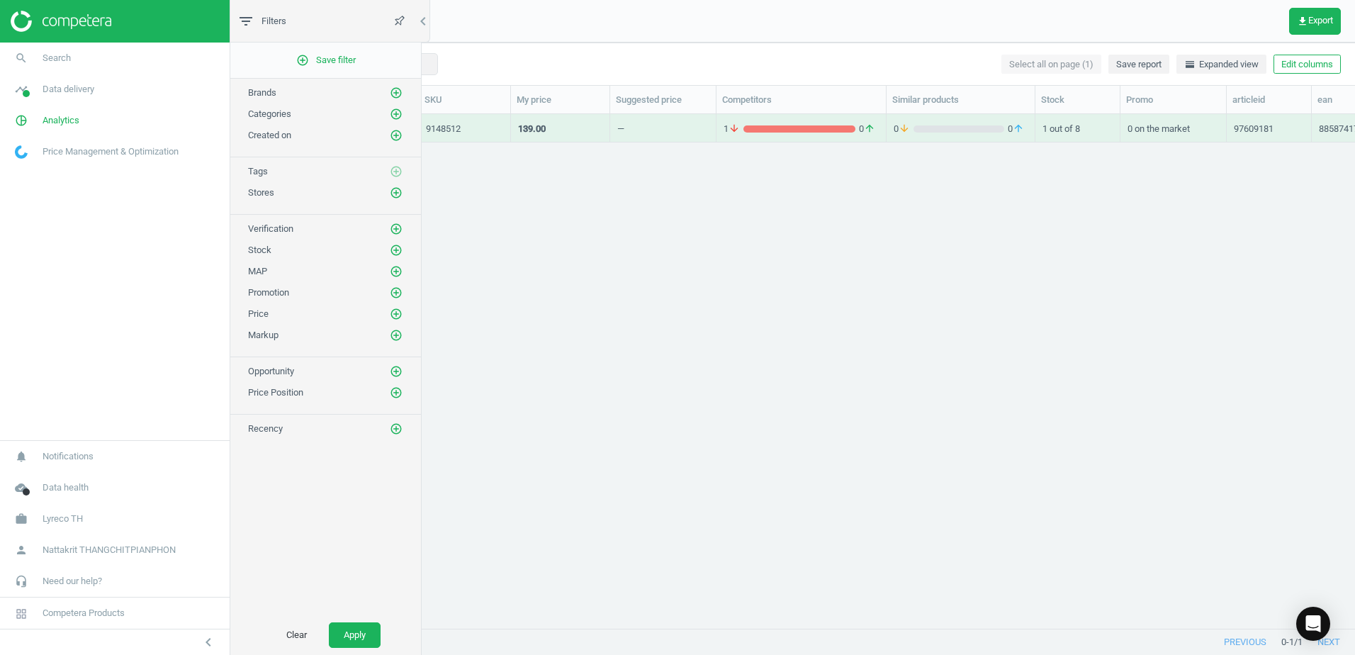
click at [697, 126] on div "—" at bounding box center [662, 127] width 91 height 25
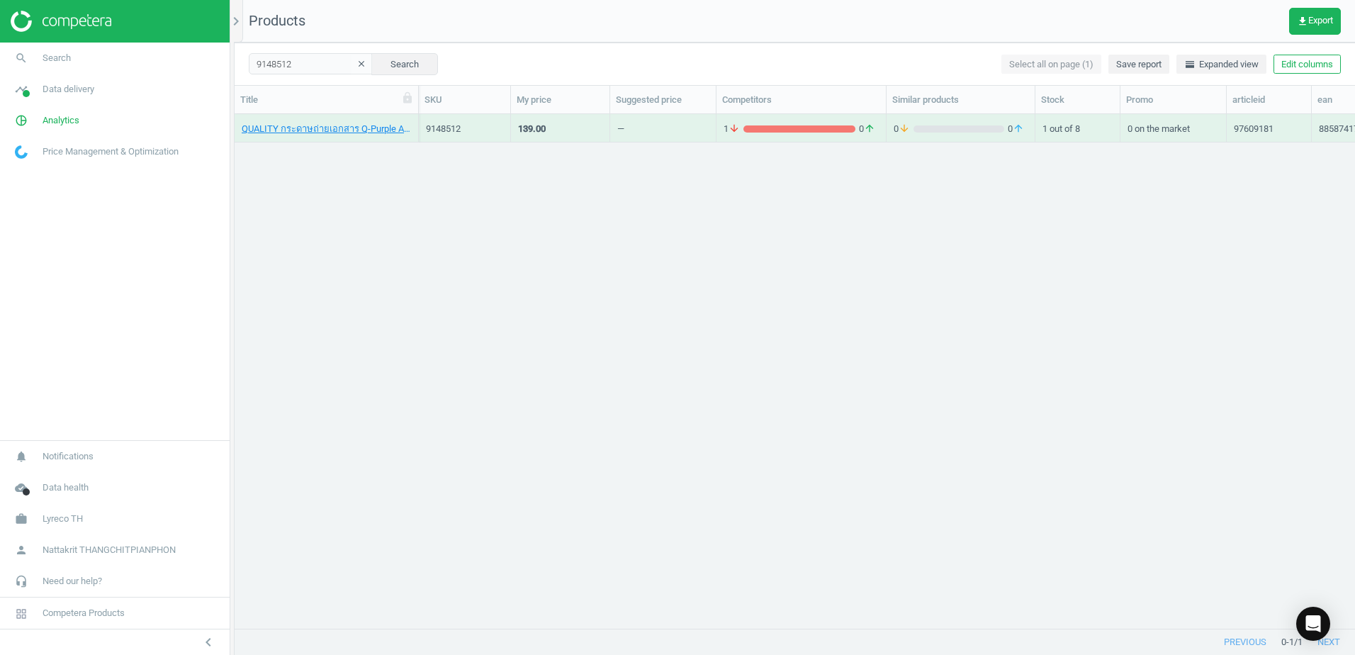
click at [697, 126] on div "—" at bounding box center [662, 127] width 91 height 25
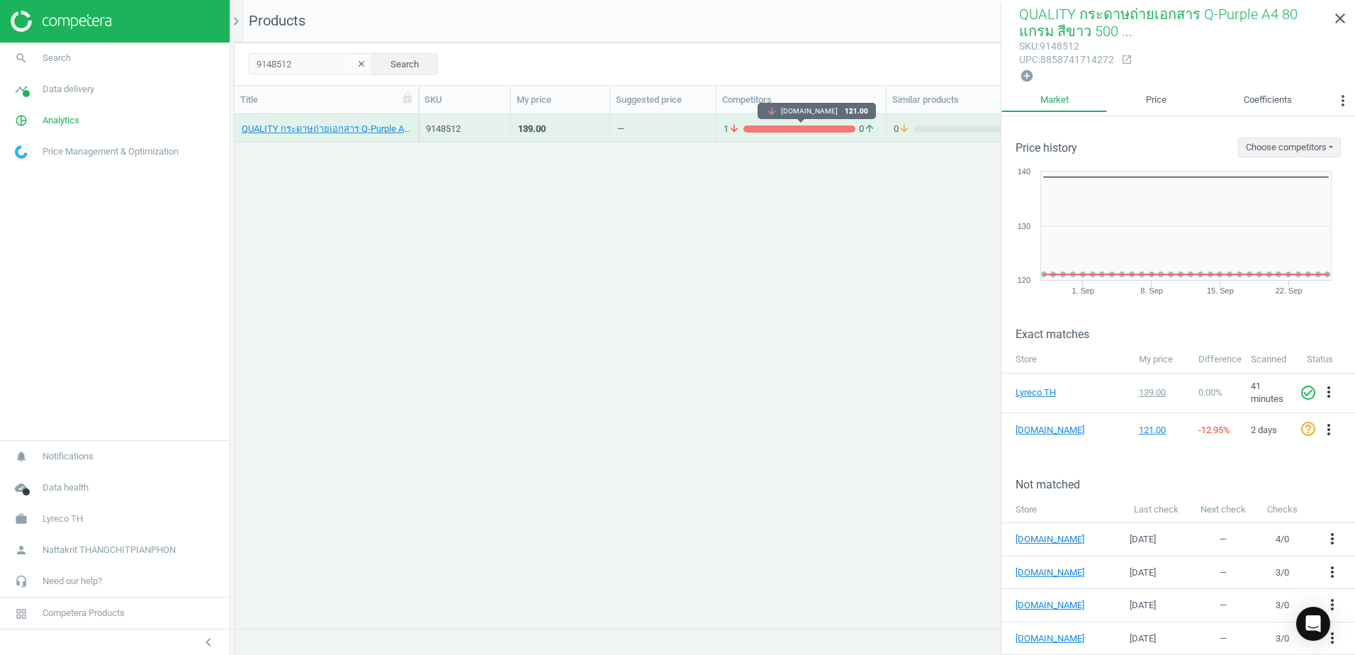
click at [794, 126] on div "grid" at bounding box center [799, 128] width 112 height 7
click at [799, 118] on div "1 arrow_downward 0 arrow_upward" at bounding box center [800, 127] width 155 height 25
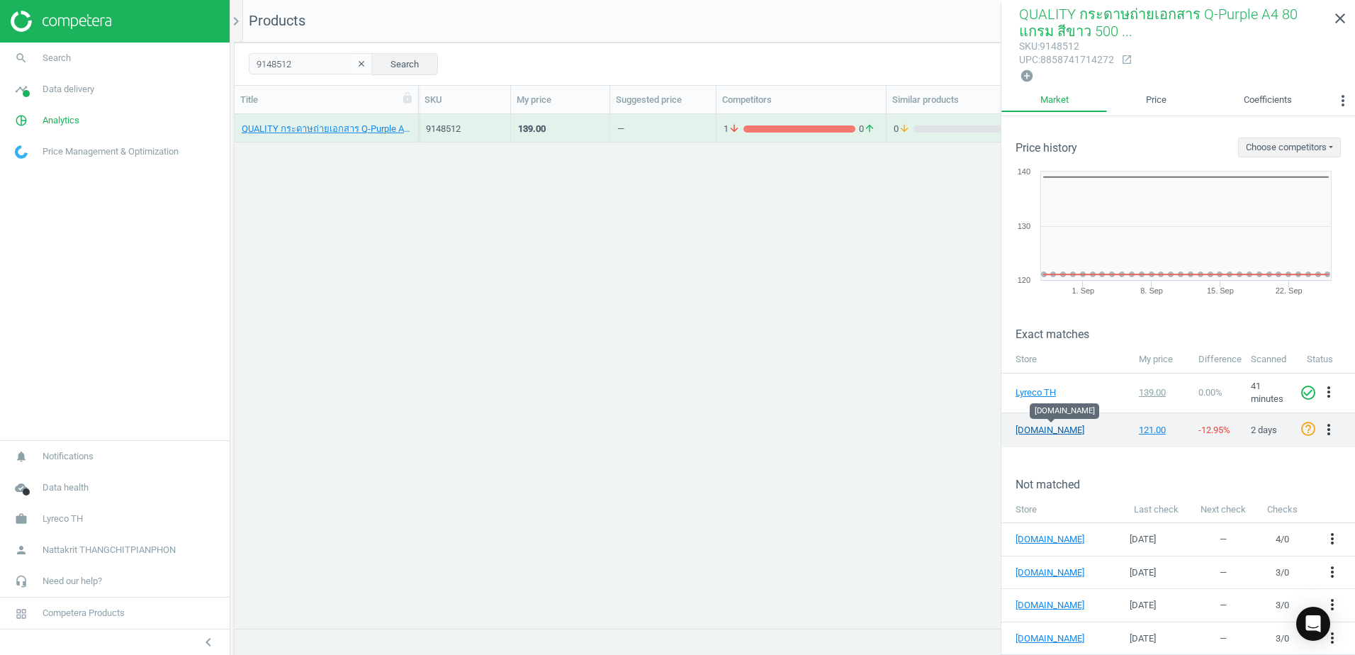
click at [1024, 434] on link "[DOMAIN_NAME]" at bounding box center [1050, 430] width 71 height 13
click at [1056, 424] on link "[DOMAIN_NAME]" at bounding box center [1050, 430] width 71 height 13
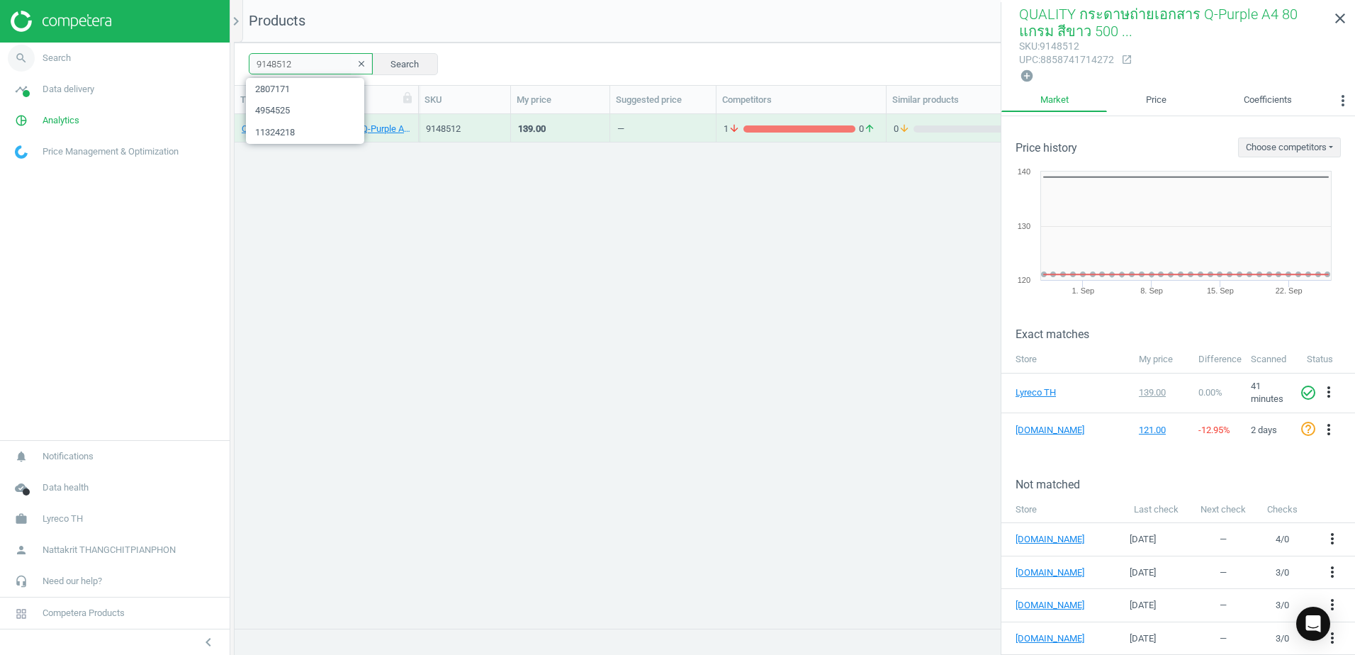
drag, startPoint x: 308, startPoint y: 68, endPoint x: 170, endPoint y: 64, distance: 137.5
click at [170, 64] on section "search Search timeline Data delivery Overview Matches dashboard Matches Rematch…" at bounding box center [677, 327] width 1355 height 655
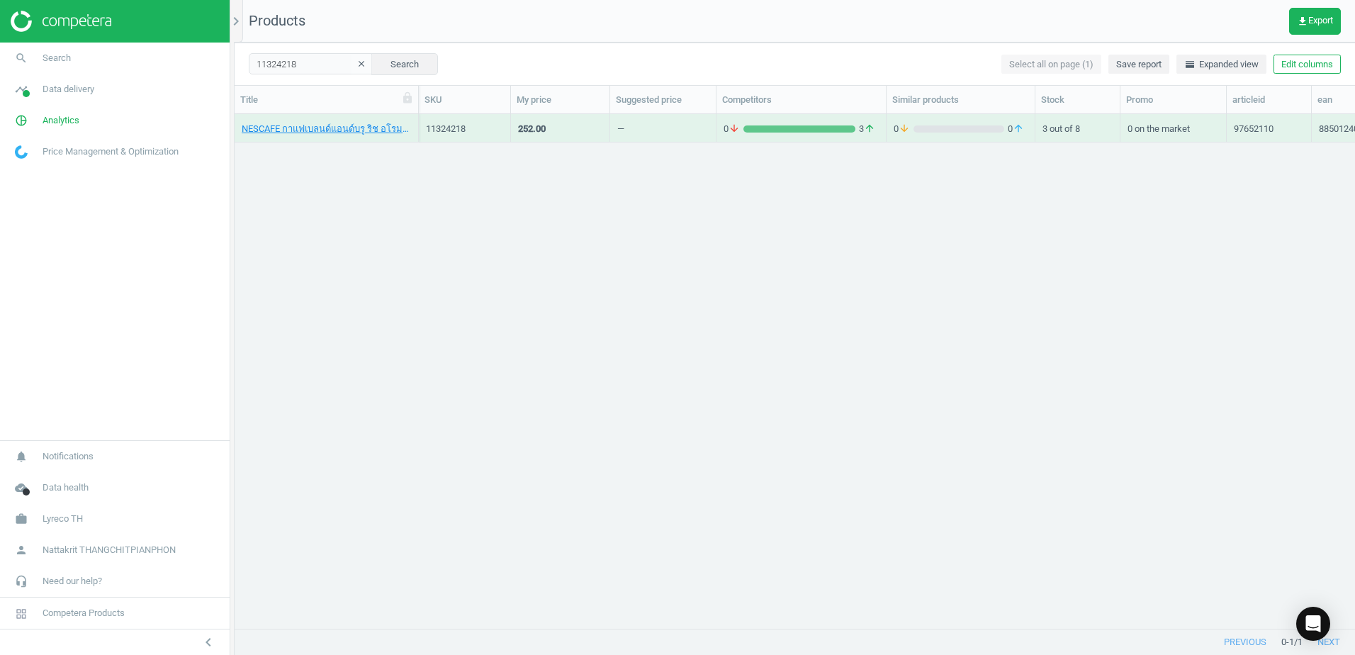
scroll to position [492, 1110]
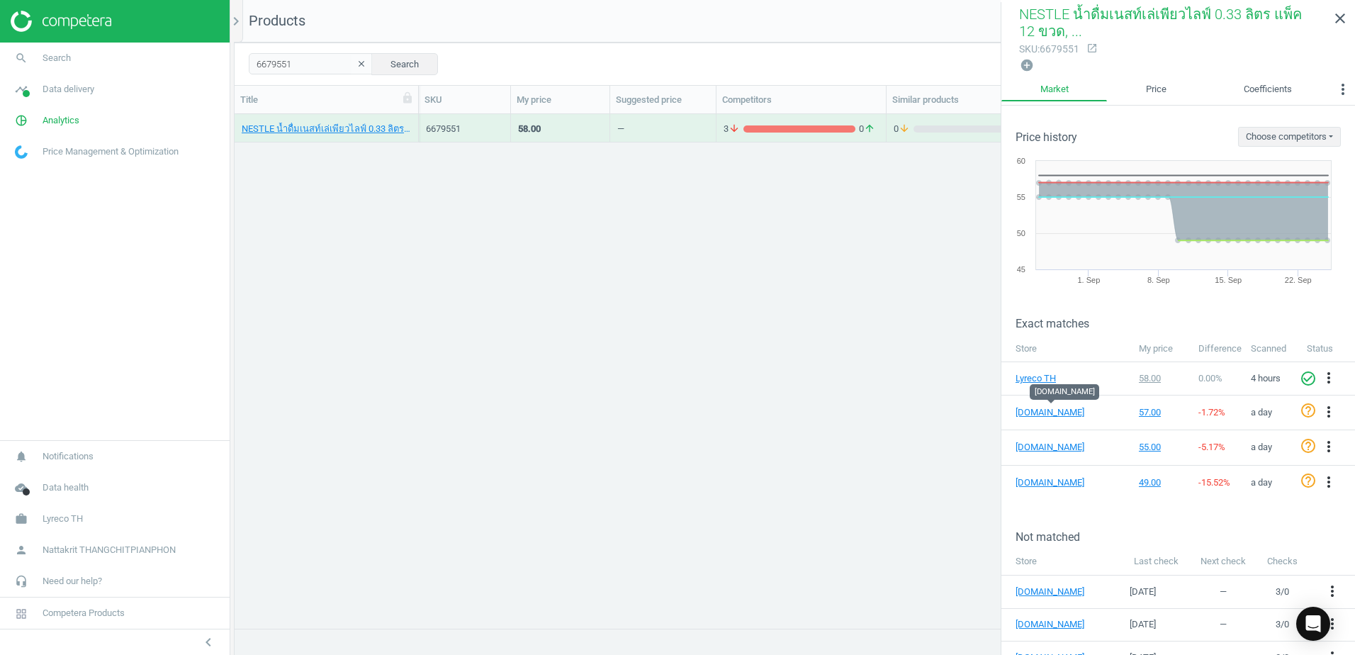
click at [351, 58] on button "clear" at bounding box center [361, 65] width 21 height 20
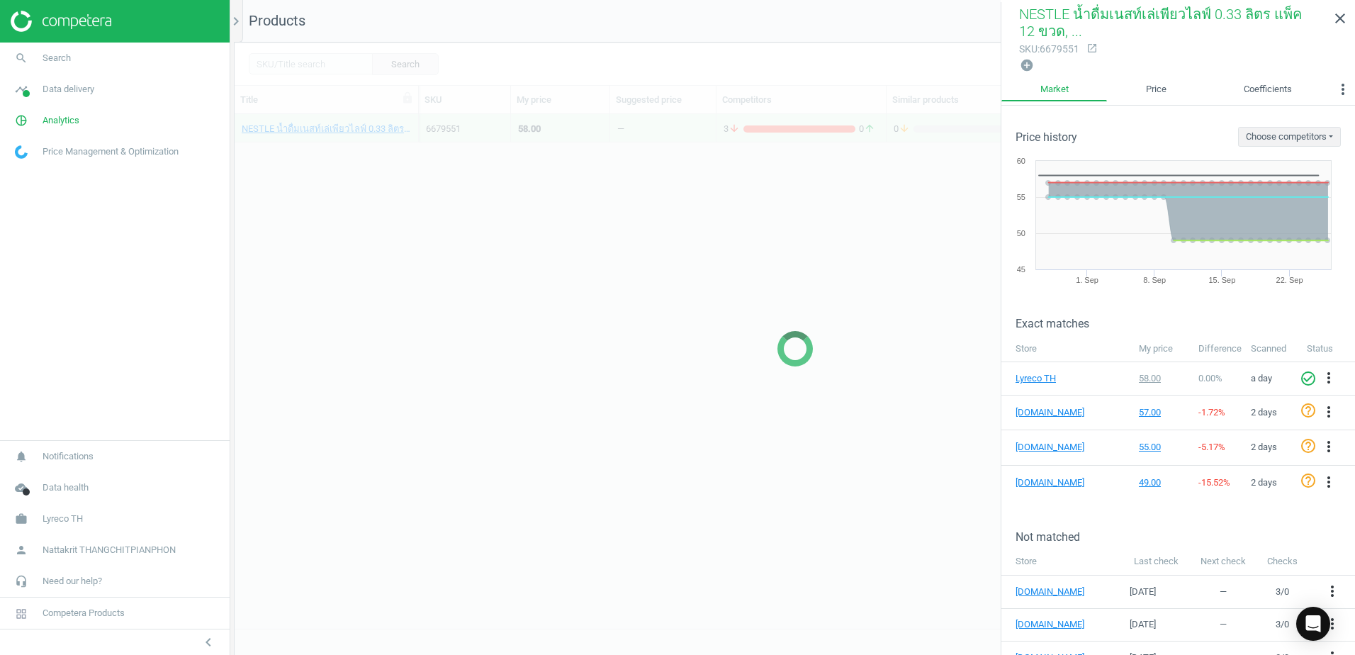
click at [315, 64] on div at bounding box center [795, 349] width 1120 height 612
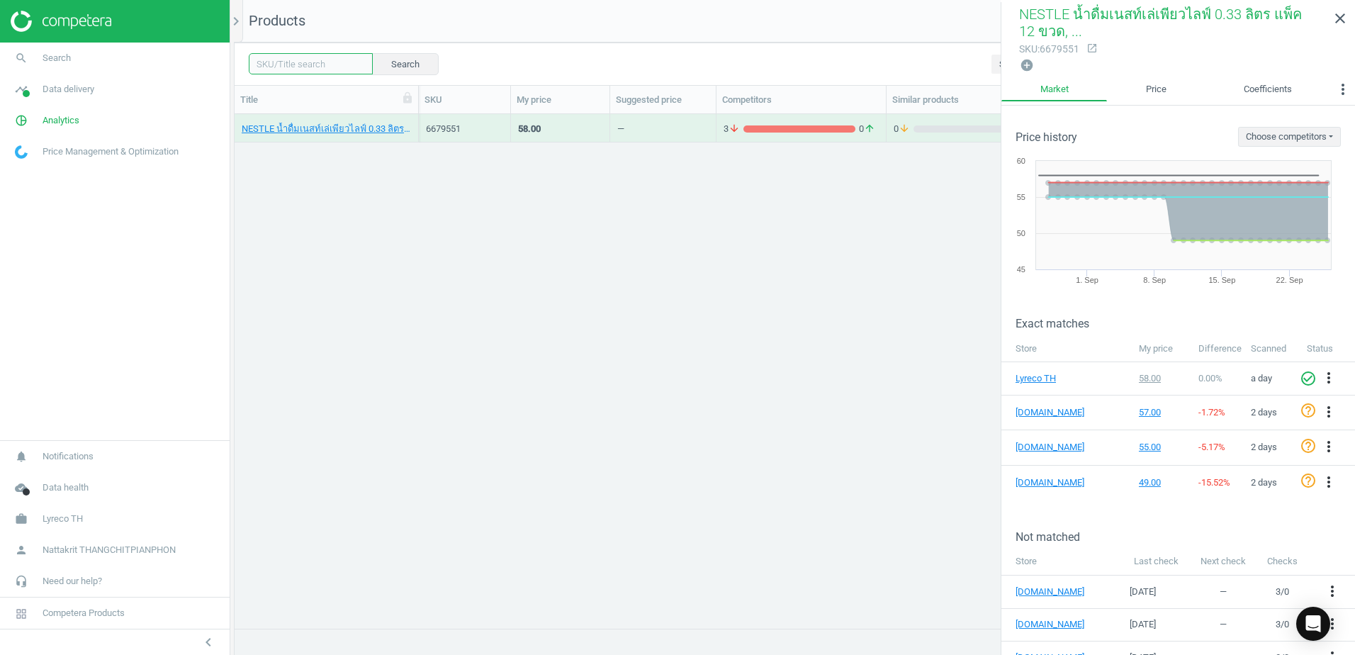
click at [315, 64] on input "text" at bounding box center [311, 63] width 124 height 21
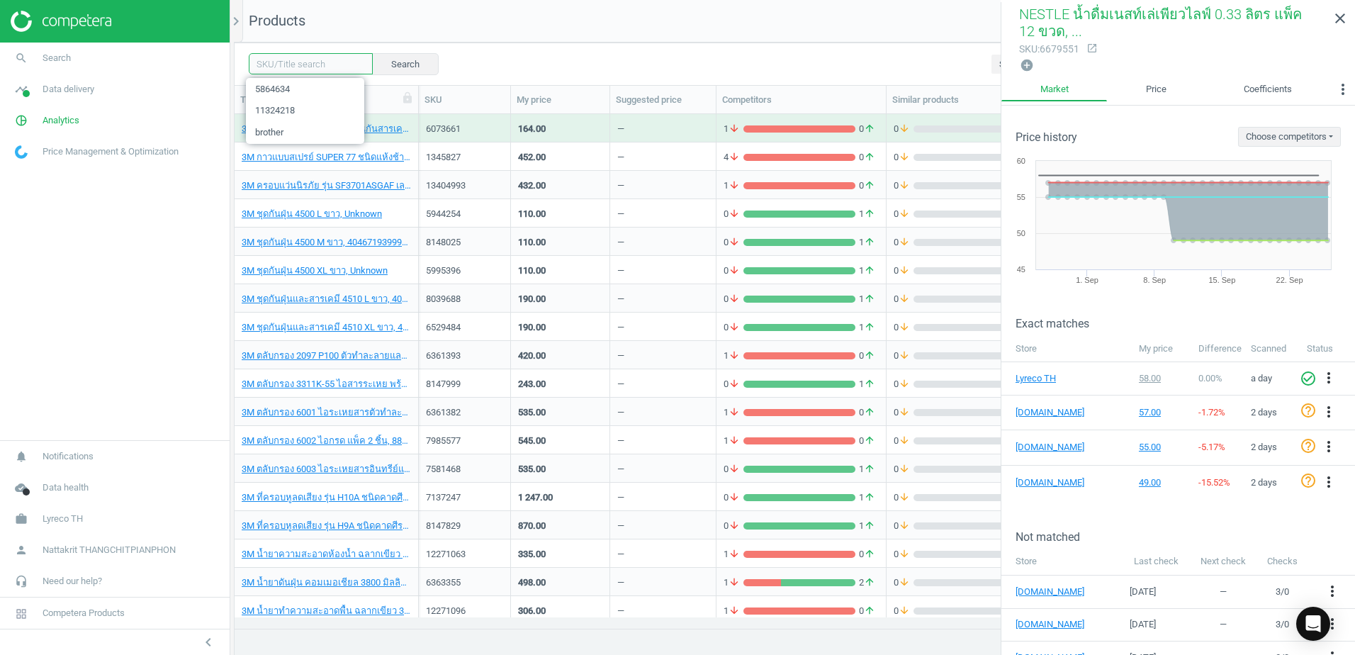
paste input "2807169"
type input "2807169"
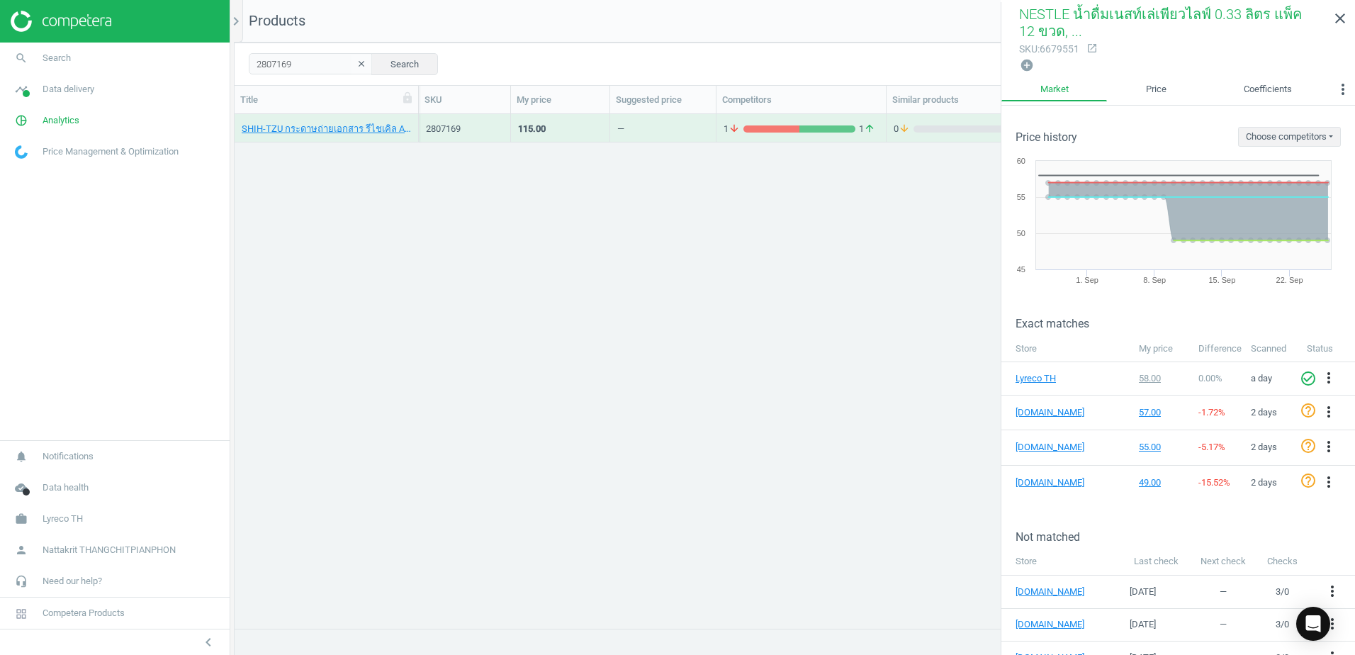
click at [606, 127] on div "115.00" at bounding box center [560, 128] width 99 height 28
click at [607, 127] on div "115.00" at bounding box center [560, 128] width 99 height 28
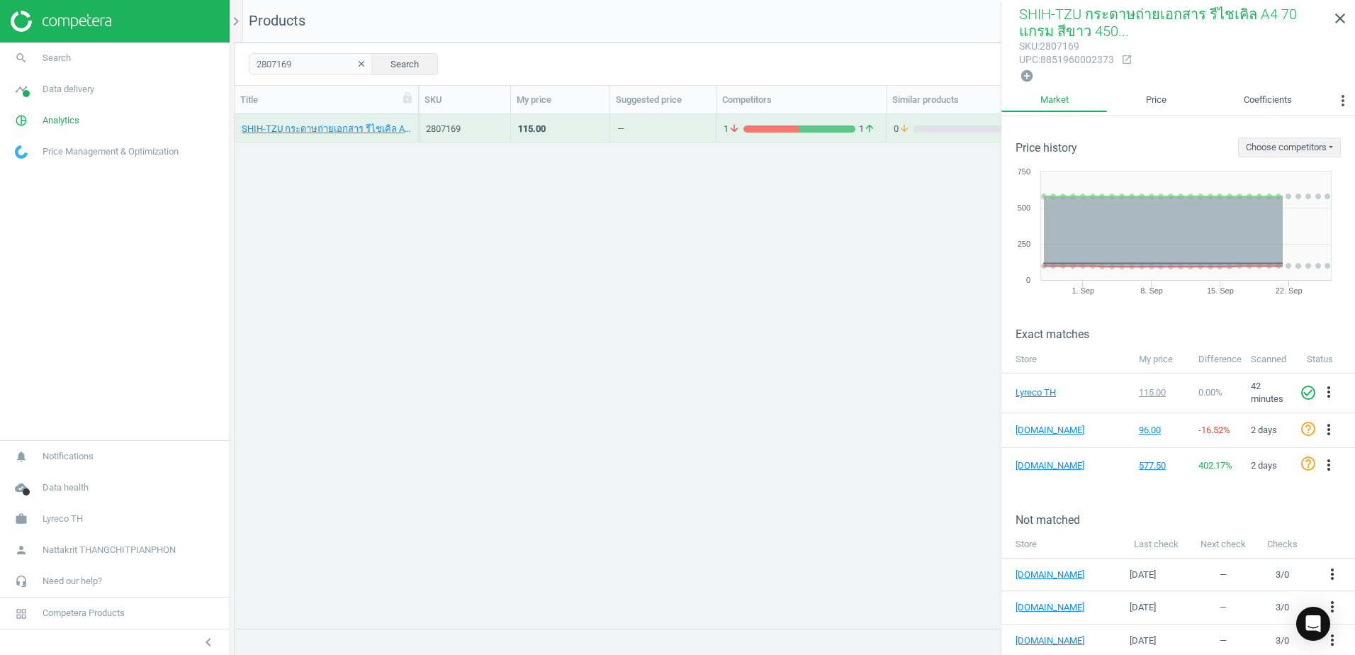
click at [663, 125] on div "—" at bounding box center [662, 127] width 91 height 25
click at [789, 125] on div "grid" at bounding box center [771, 128] width 56 height 7
click at [794, 115] on div "1 arrow_downward 1 arrow_upward" at bounding box center [800, 127] width 155 height 25
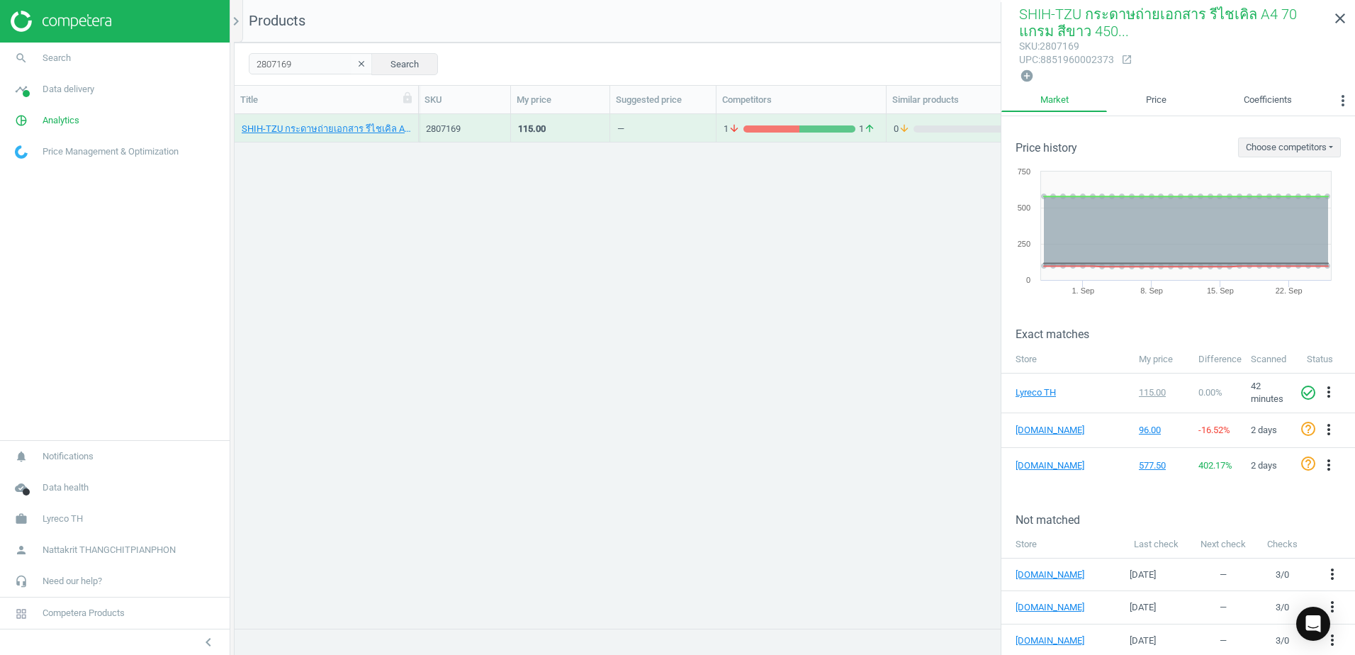
click at [794, 115] on div "1 arrow_downward 1 arrow_upward" at bounding box center [800, 127] width 155 height 25
click at [789, 142] on div "1 arrow_downward 1 arrow_upward" at bounding box center [801, 128] width 170 height 28
click at [794, 116] on div "1 arrow_downward 1 arrow_upward" at bounding box center [800, 127] width 155 height 25
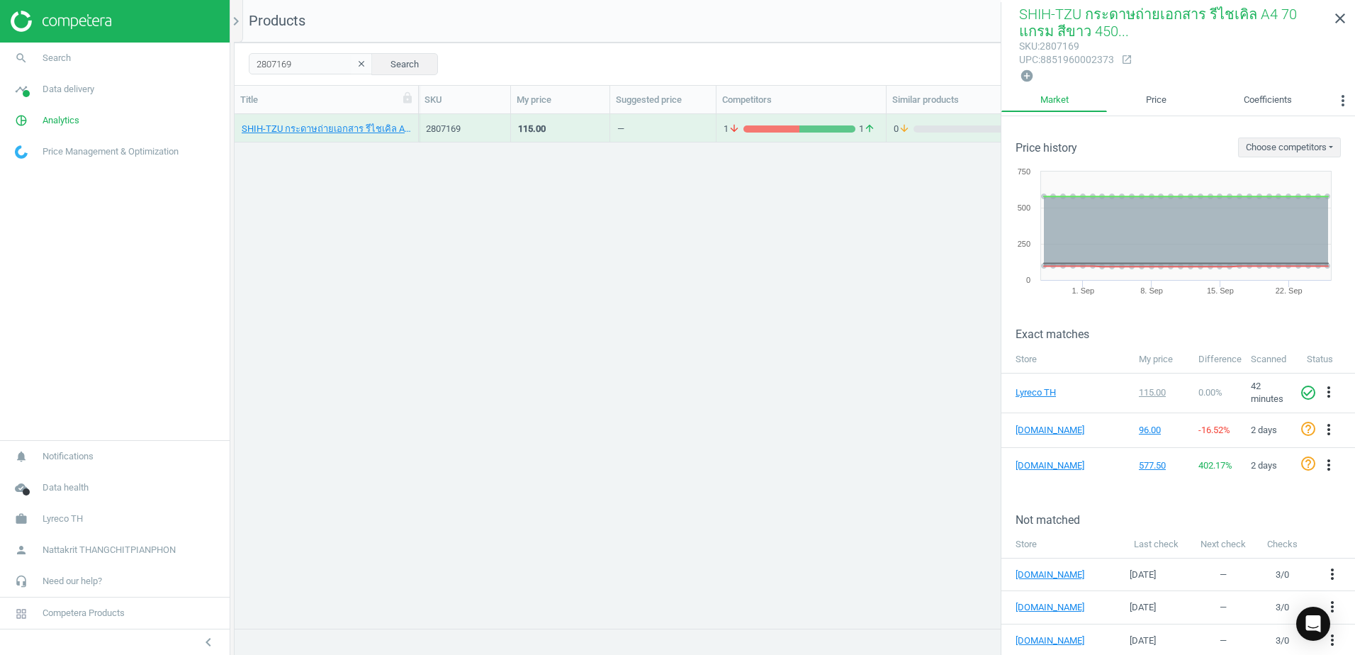
click at [792, 136] on div "1 arrow_downward 1 arrow_upward" at bounding box center [800, 132] width 155 height 18
click at [378, 132] on link "SHIH-TZU กระดาษถ่ายเอกสาร รีไชเคิล A4 70 แกรม สีขาว 450 แผ่น/รีม - 5 รีม/กล่อง,…" at bounding box center [326, 129] width 169 height 13
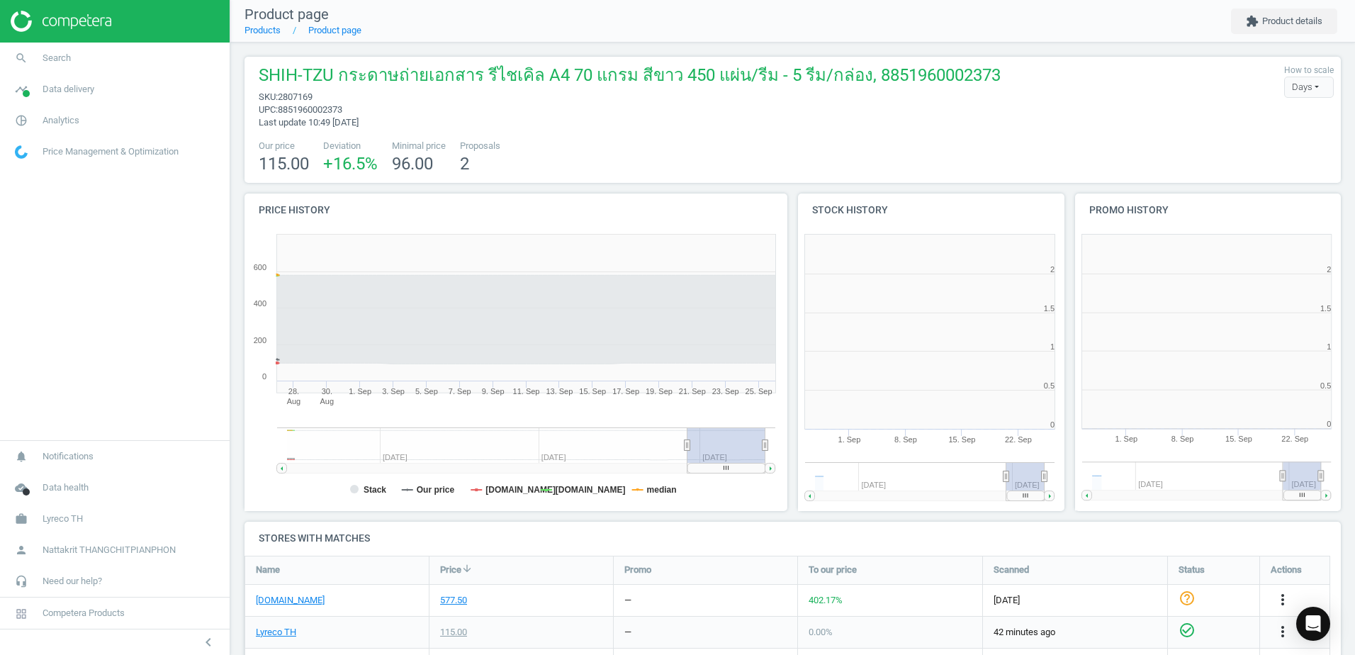
scroll to position [305, 286]
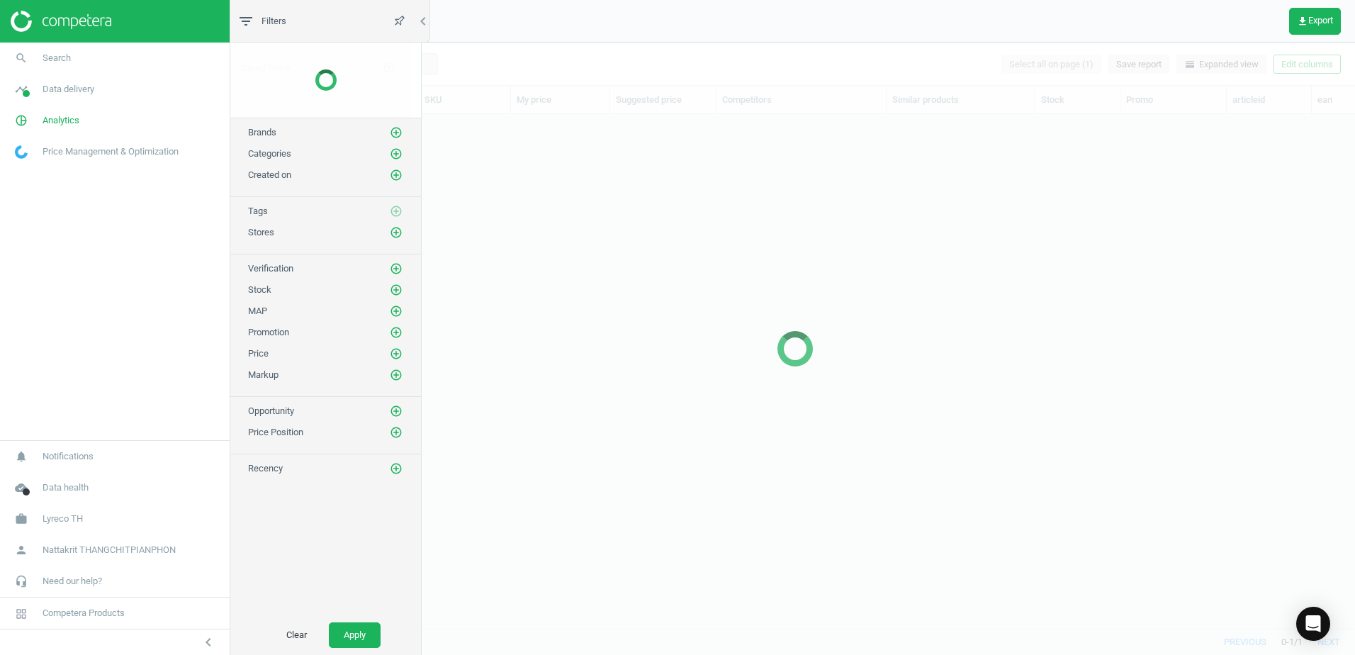
scroll to position [492, 1110]
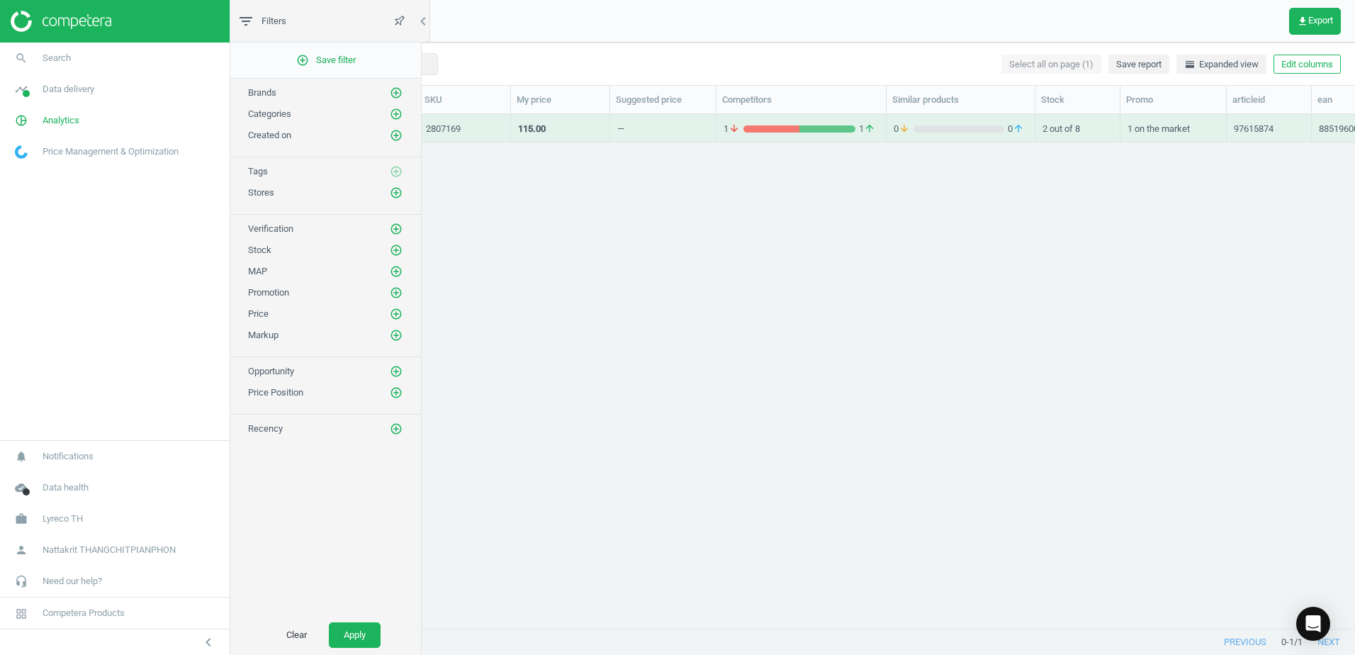
click at [808, 120] on div "1 arrow_downward 1 arrow_upward" at bounding box center [800, 127] width 155 height 25
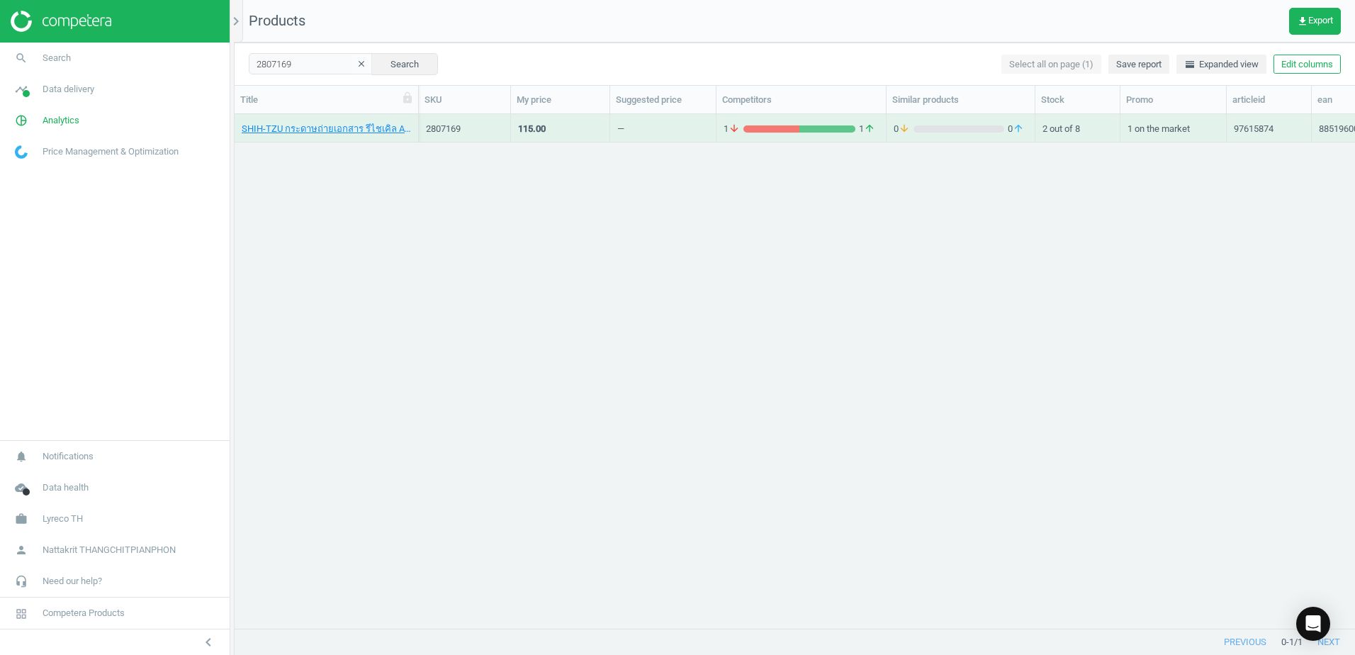
click at [808, 120] on div "1 arrow_downward 1 arrow_upward" at bounding box center [800, 127] width 155 height 25
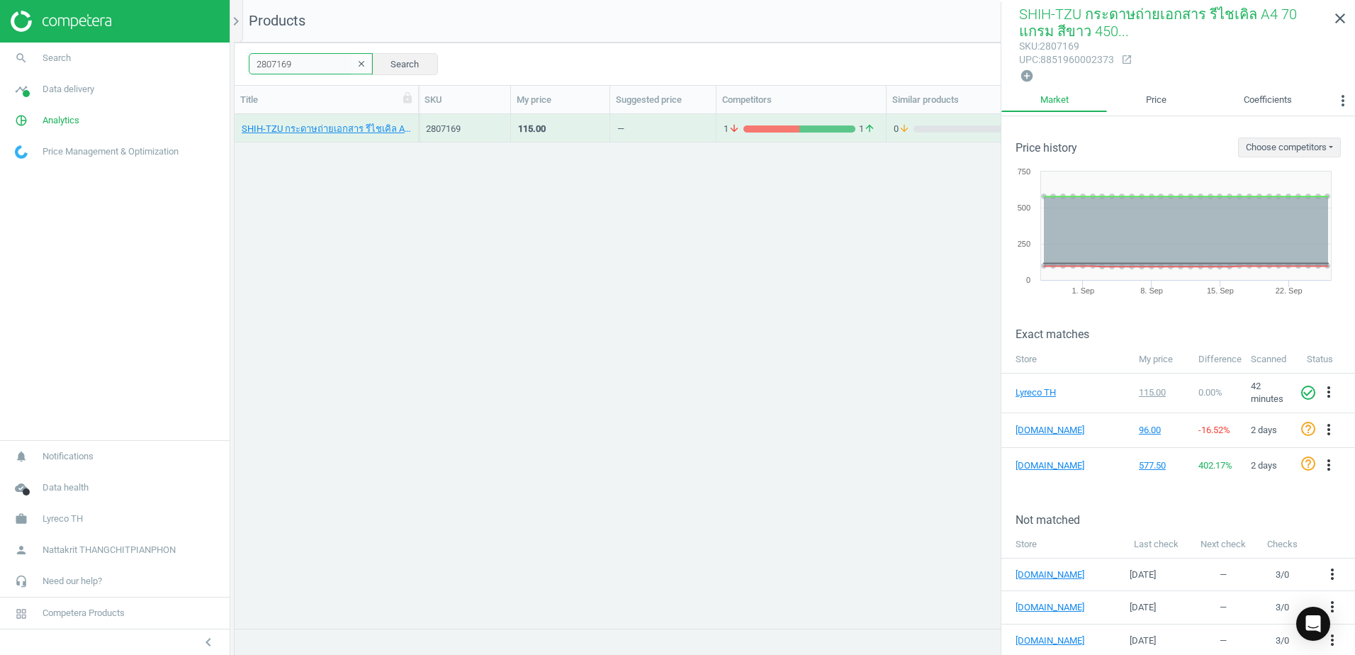
click at [327, 67] on input "2807169" at bounding box center [311, 63] width 124 height 21
paste input "111028"
type input "2111028"
click at [1341, 19] on icon "close" at bounding box center [1339, 18] width 17 height 17
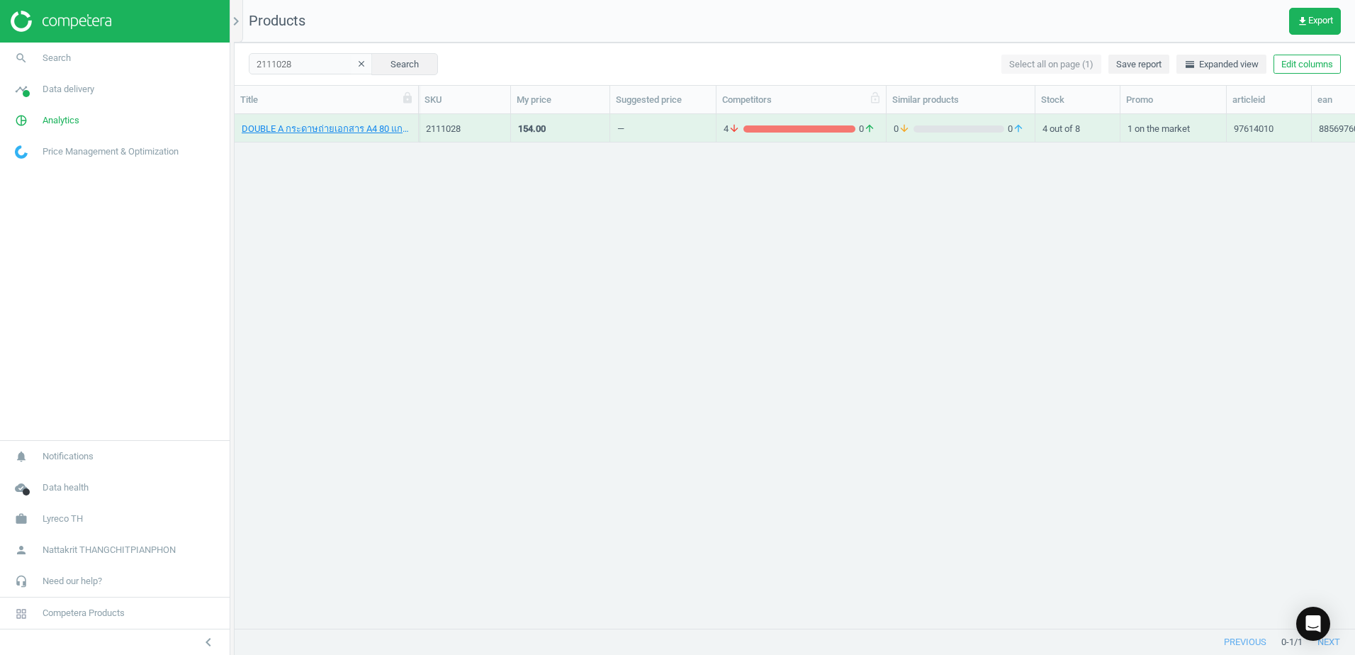
click at [828, 111] on div "Competitors" at bounding box center [801, 100] width 170 height 28
click at [826, 115] on div "4 arrow_downward 0 arrow_upward" at bounding box center [801, 128] width 170 height 28
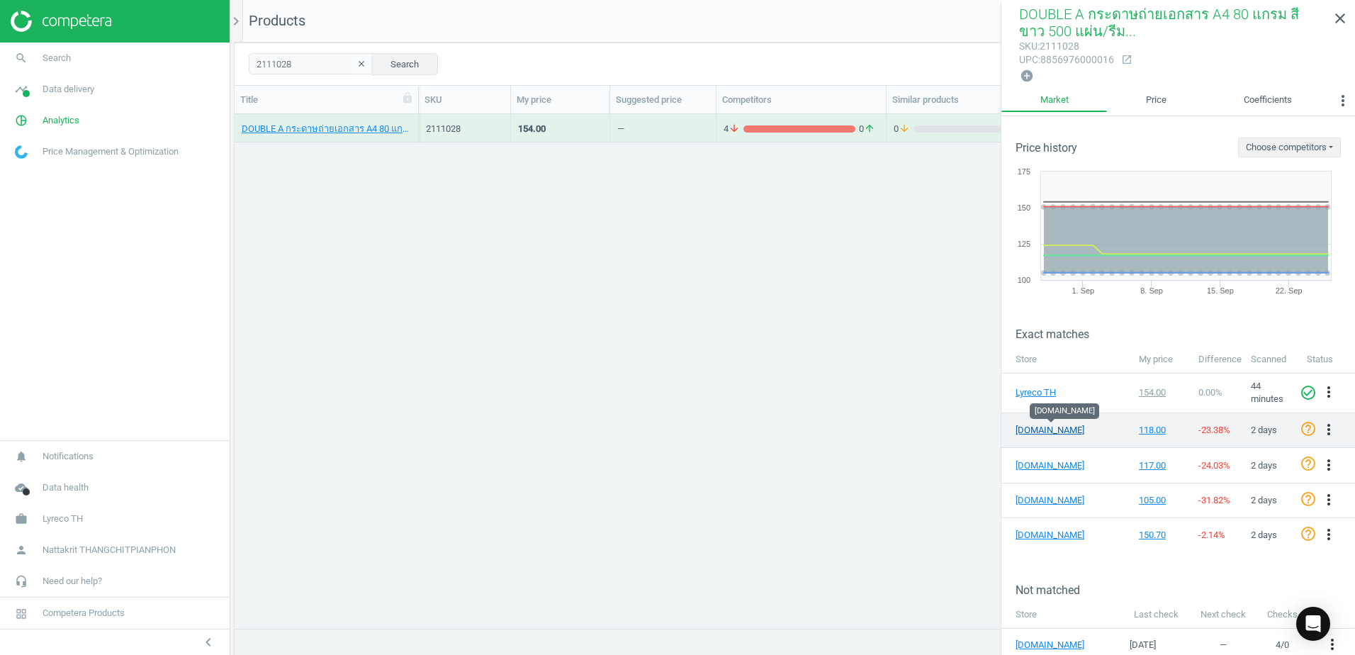
click at [1048, 430] on link "[DOMAIN_NAME]" at bounding box center [1050, 430] width 71 height 13
